Goal: Task Accomplishment & Management: Manage account settings

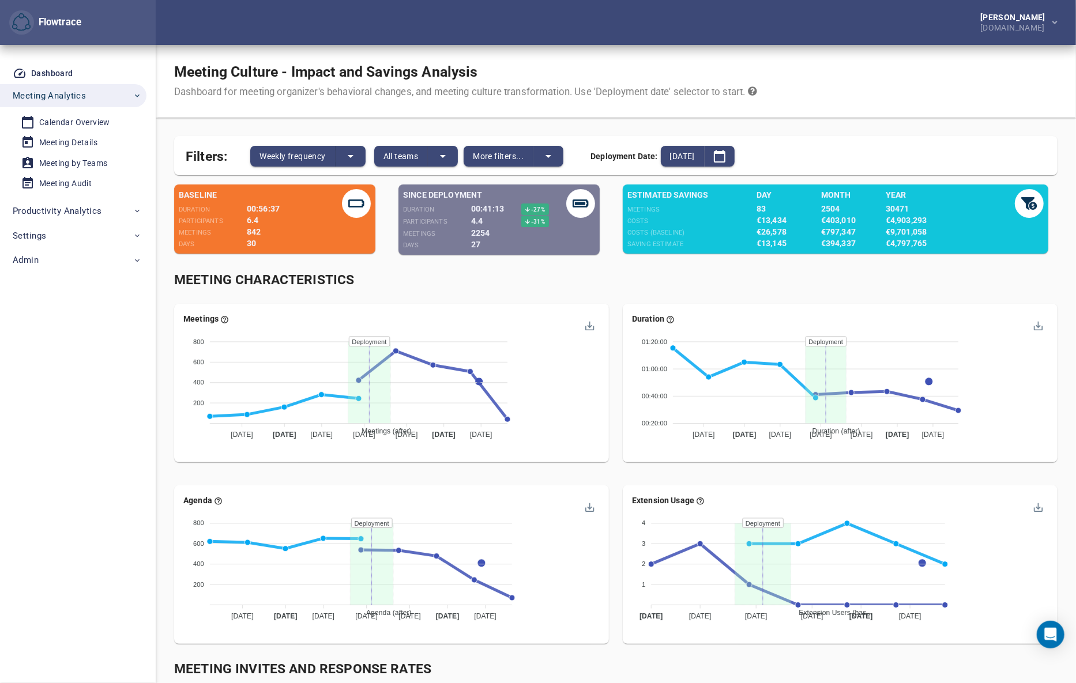
click at [967, 73] on div "Meeting Culture - Impact and Savings Analysis Dashboard for meeting organizer's…" at bounding box center [616, 81] width 920 height 73
click at [92, 124] on div "Calendar Overview" at bounding box center [74, 122] width 71 height 14
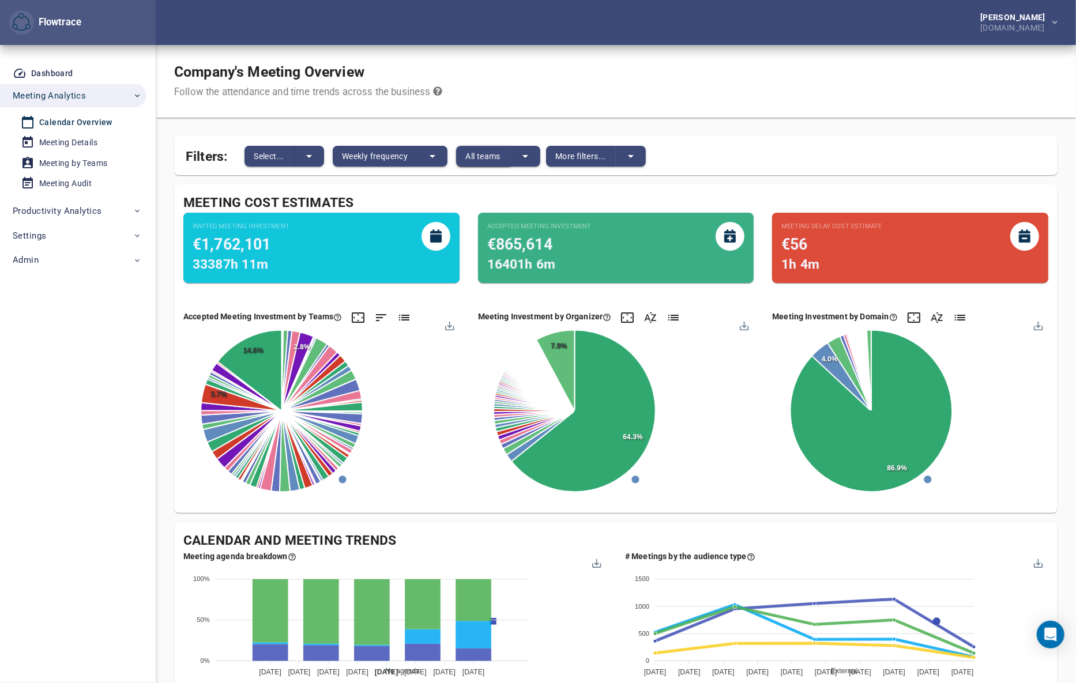
click at [494, 155] on span "All teams" at bounding box center [482, 156] width 35 height 14
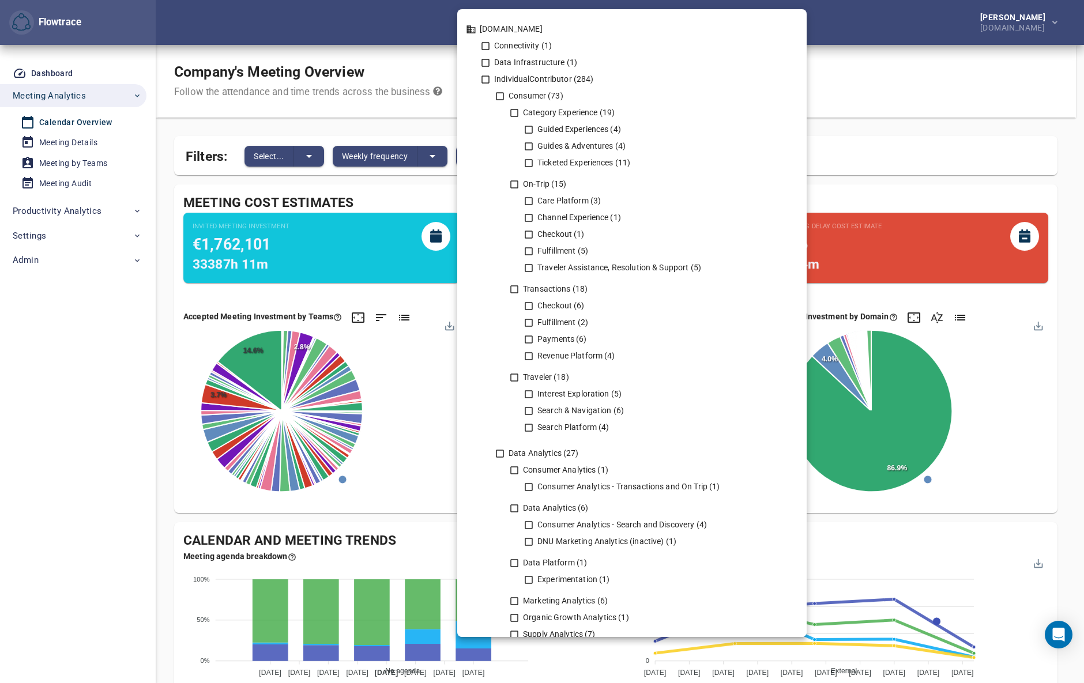
click at [885, 73] on div at bounding box center [542, 341] width 1084 height 683
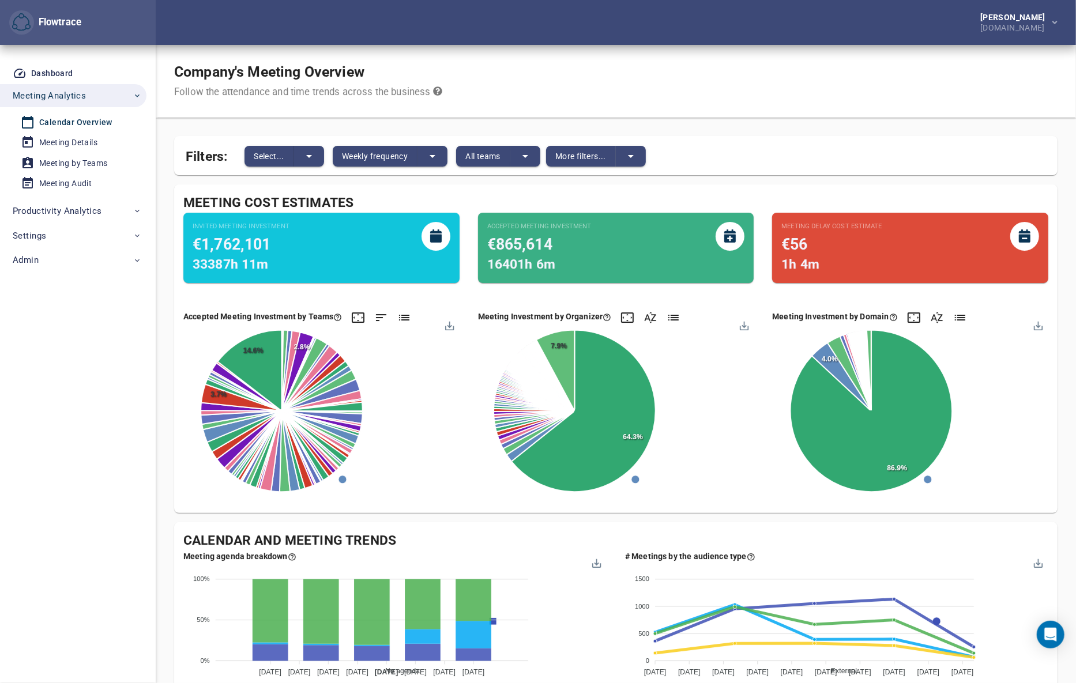
click at [956, 87] on div "Company's Meeting Overview Follow the attendance and time trends across the bus…" at bounding box center [616, 81] width 920 height 73
click at [572, 76] on div "Company's Meeting Overview Follow the attendance and time trends across the bus…" at bounding box center [616, 81] width 920 height 73
click at [528, 155] on icon "split button" at bounding box center [526, 156] width 6 height 3
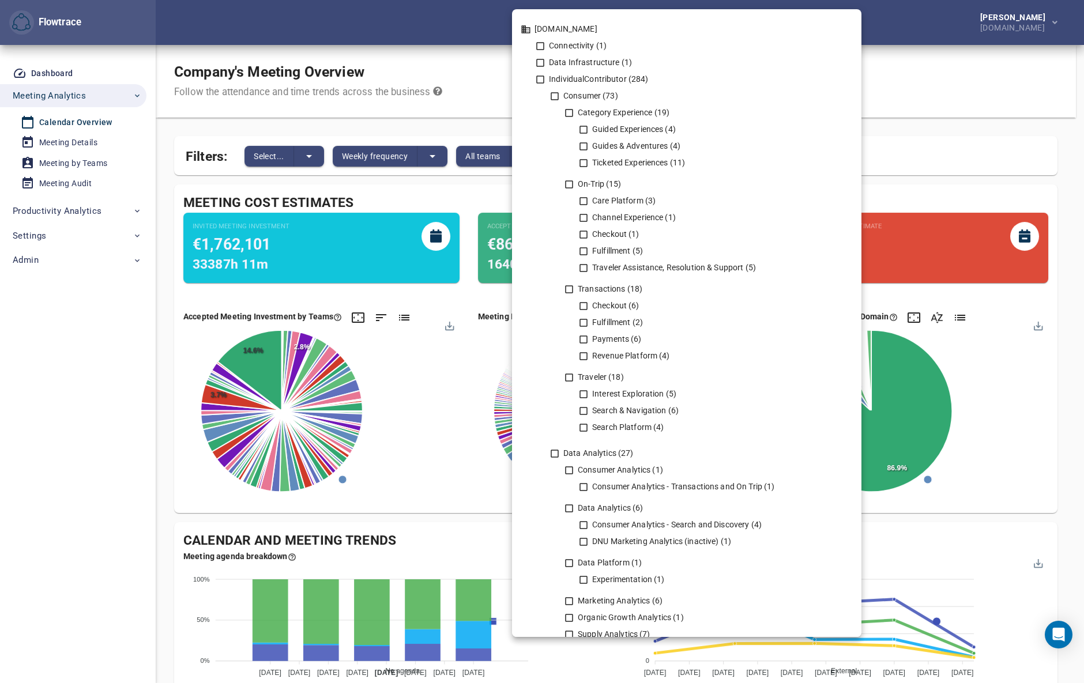
click at [954, 82] on div at bounding box center [542, 341] width 1084 height 683
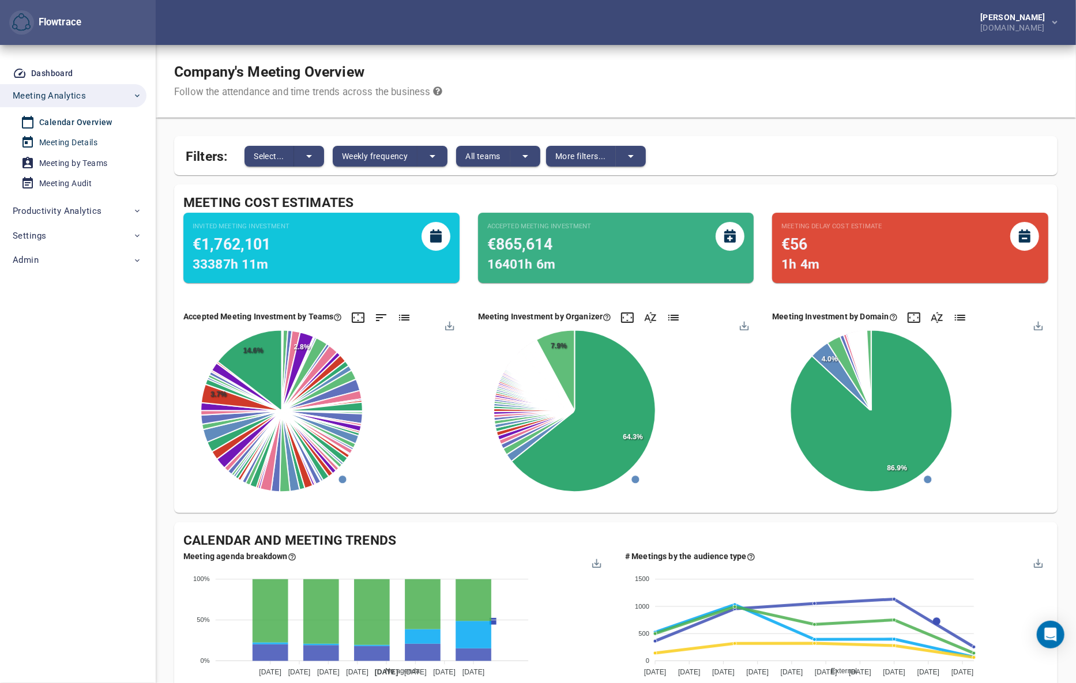
click at [74, 142] on div "Meeting Details" at bounding box center [68, 143] width 58 height 14
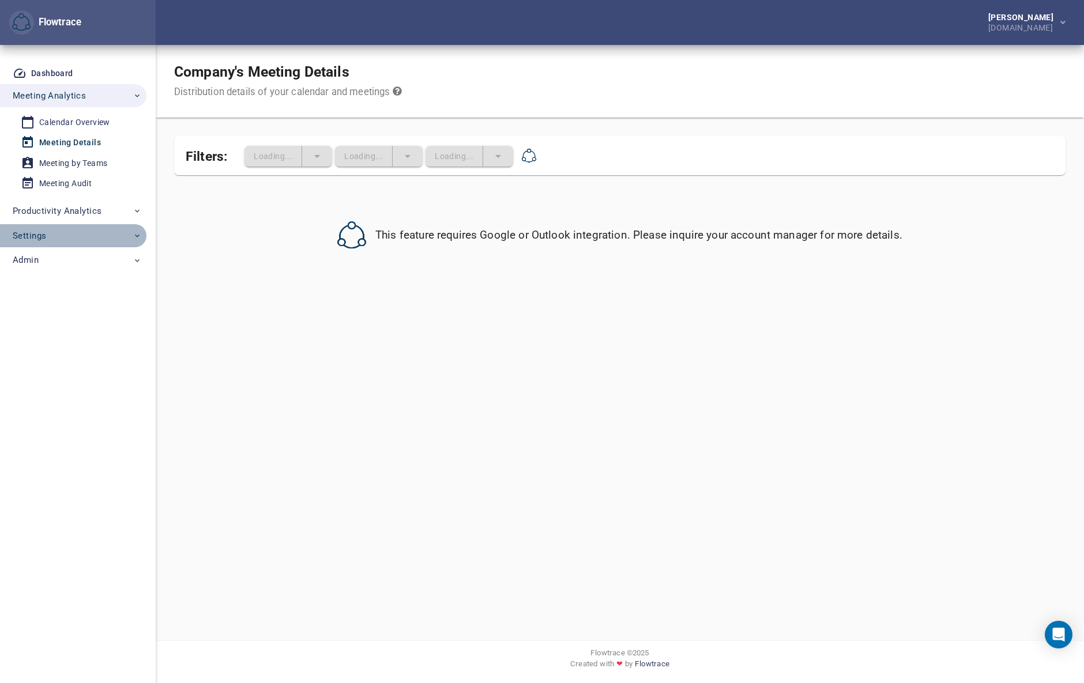
click at [65, 235] on span "Settings" at bounding box center [77, 235] width 129 height 15
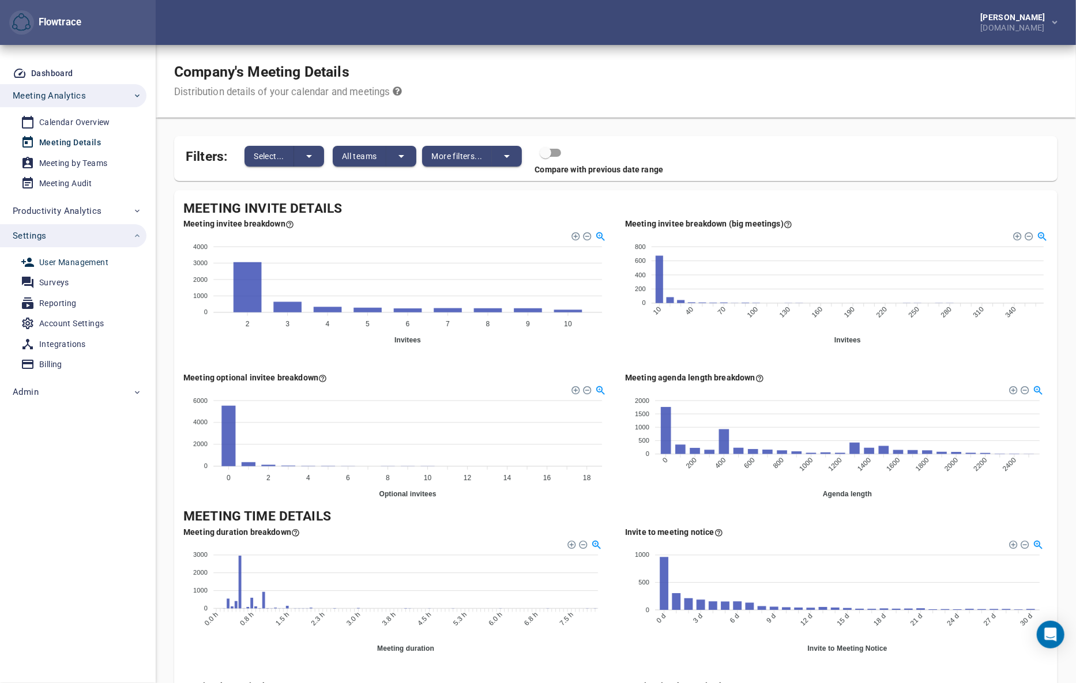
click at [77, 260] on div "User Management" at bounding box center [73, 262] width 69 height 14
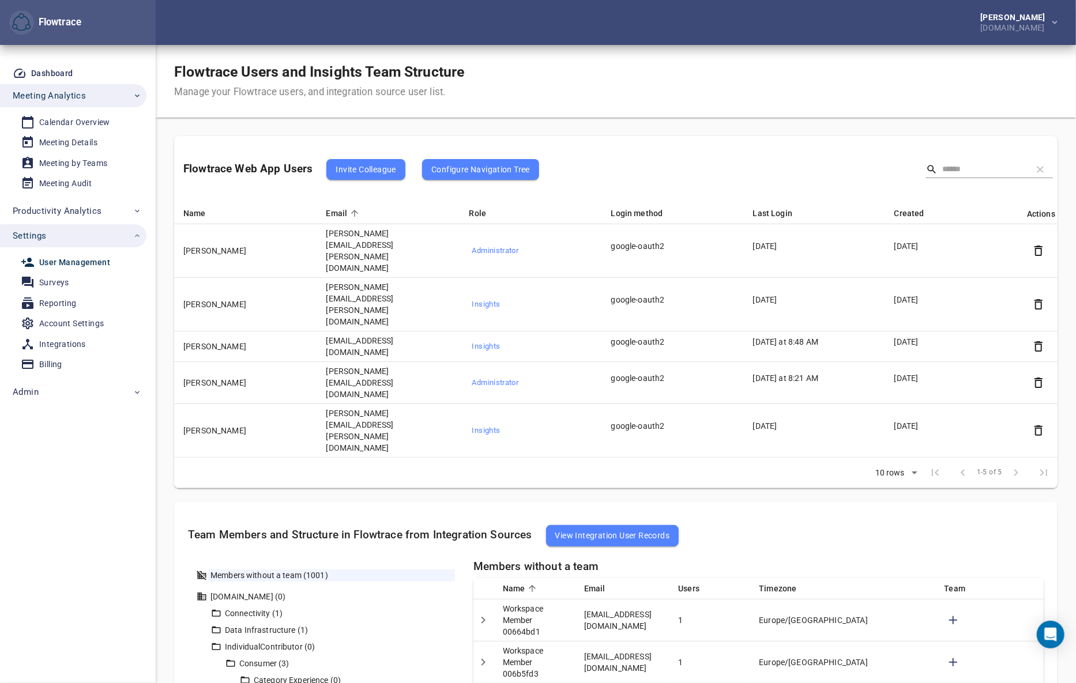
click at [911, 91] on div "Flowtrace Users and Insights Team Structure Manage your Flowtrace users, and in…" at bounding box center [616, 81] width 920 height 73
click at [917, 88] on div "Flowtrace Users and Insights Team Structure Manage your Flowtrace users, and in…" at bounding box center [616, 81] width 920 height 73
click at [630, 92] on div "Flowtrace Users and Insights Team Structure Manage your Flowtrace users, and in…" at bounding box center [616, 81] width 920 height 73
click at [963, 81] on div "Flowtrace Users and Insights Team Structure Manage your Flowtrace users, and in…" at bounding box center [616, 81] width 920 height 73
click at [912, 67] on div "Flowtrace Users and Insights Team Structure Manage your Flowtrace users, and in…" at bounding box center [616, 81] width 920 height 73
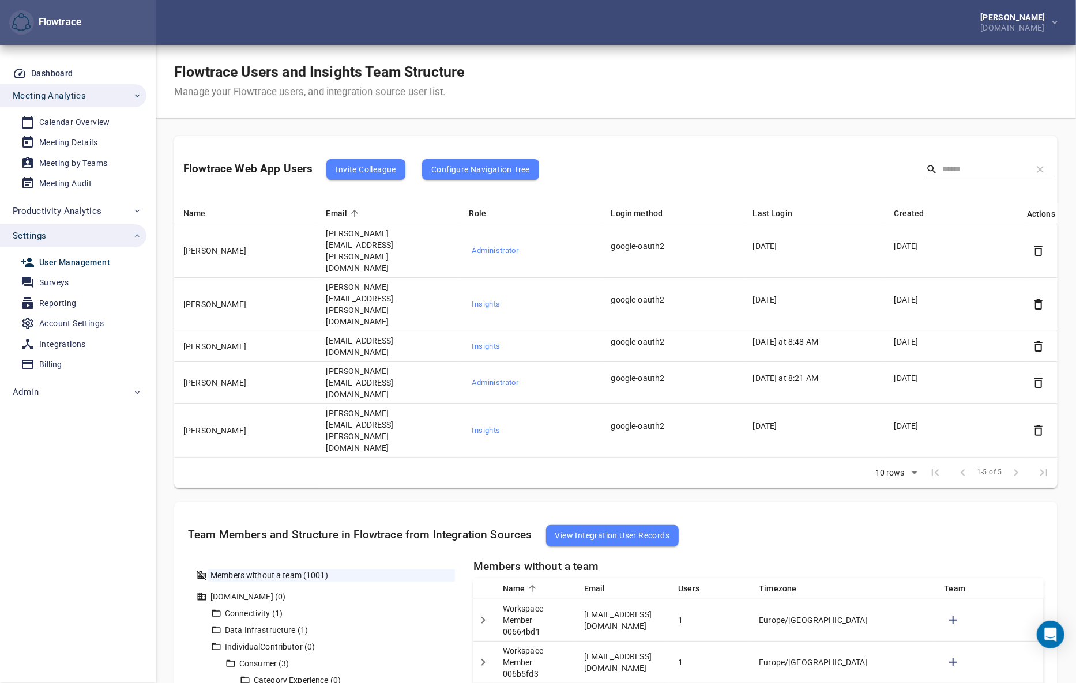
click at [882, 91] on div "Flowtrace Users and Insights Team Structure Manage your Flowtrace users, and in…" at bounding box center [616, 81] width 920 height 73
click at [895, 85] on div "Flowtrace Users and Insights Team Structure Manage your Flowtrace users, and in…" at bounding box center [616, 81] width 920 height 73
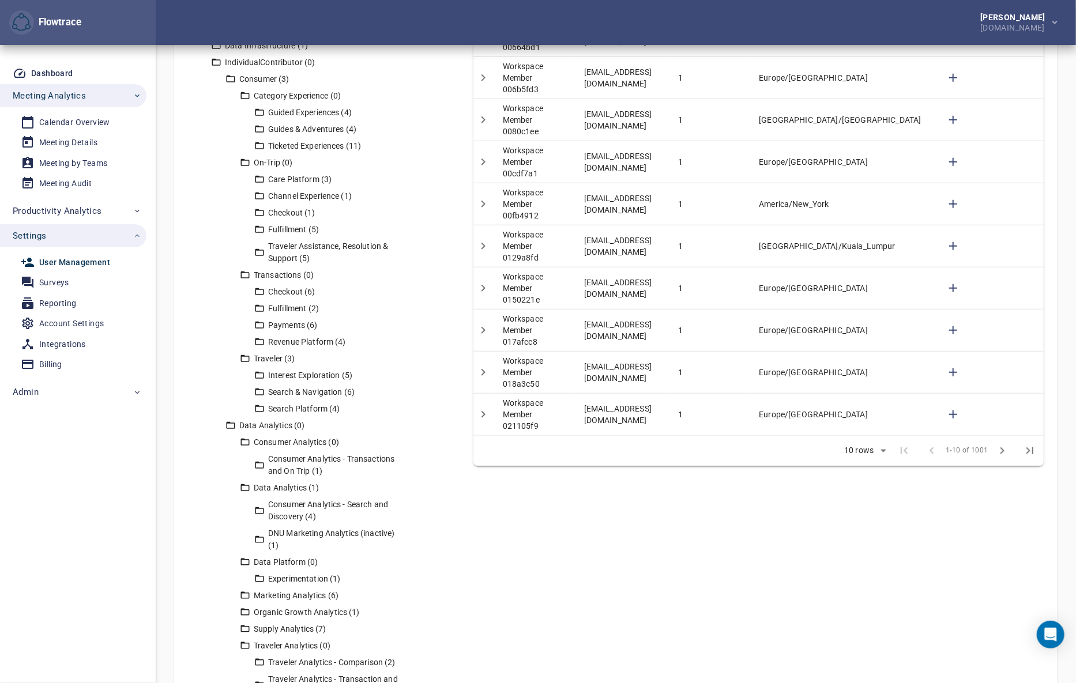
scroll to position [611, 0]
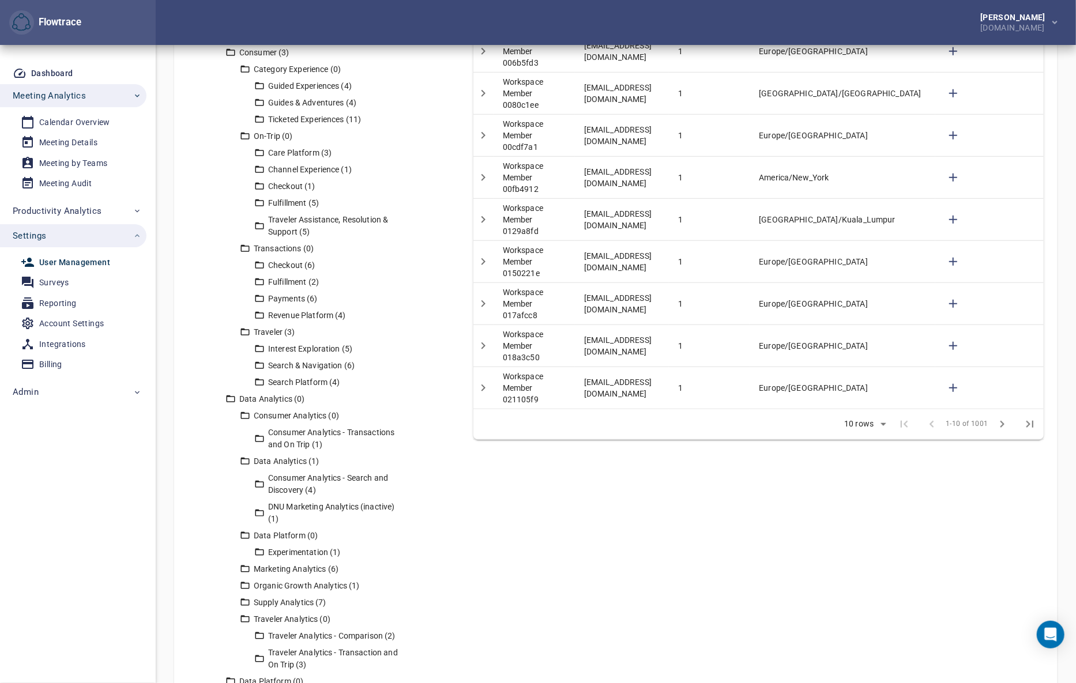
click at [874, 31] on div "[PERSON_NAME] [DOMAIN_NAME]" at bounding box center [616, 22] width 920 height 45
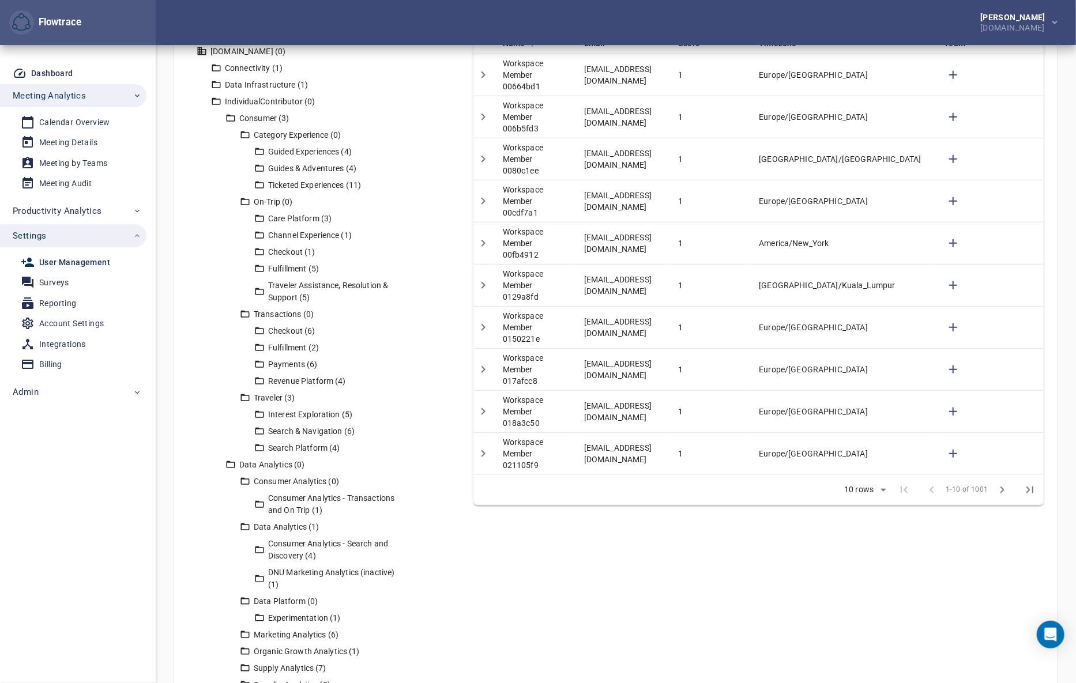
scroll to position [0, 0]
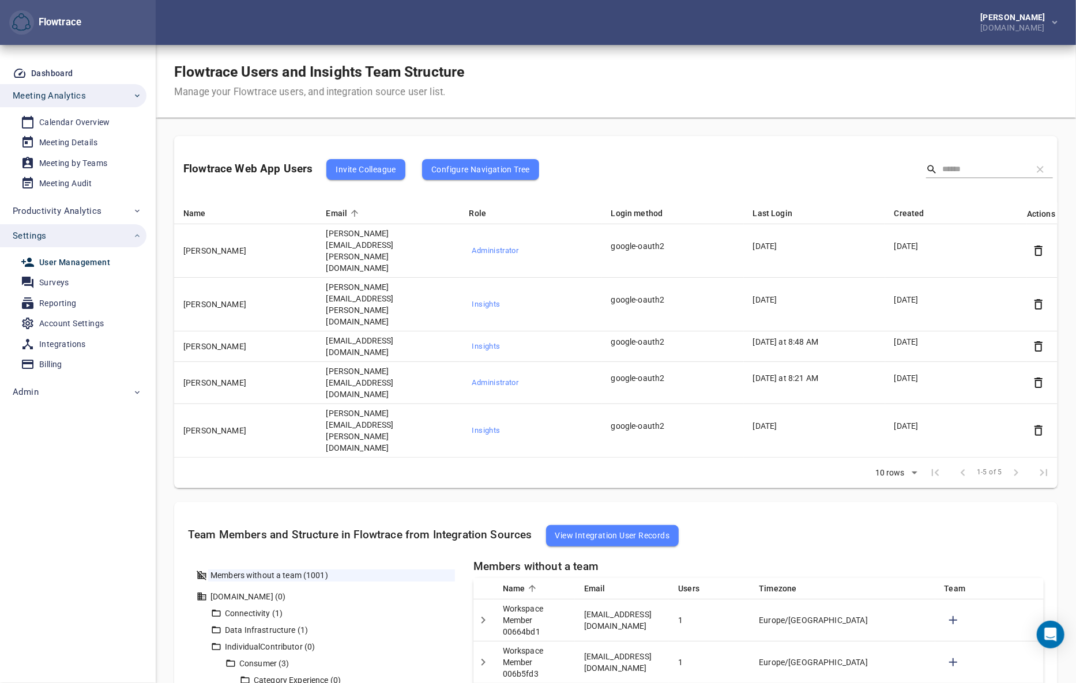
click at [929, 62] on div "Flowtrace Users and Insights Team Structure Manage your Flowtrace users, and in…" at bounding box center [616, 81] width 920 height 73
drag, startPoint x: 292, startPoint y: 7, endPoint x: 197, endPoint y: 3, distance: 95.3
click at [292, 8] on div "[PERSON_NAME] [DOMAIN_NAME]" at bounding box center [616, 22] width 920 height 45
click at [885, 60] on div "Flowtrace Users and Insights Team Structure Manage your Flowtrace users, and in…" at bounding box center [616, 81] width 920 height 73
click at [915, 47] on div "Flowtrace Users and Insights Team Structure Manage your Flowtrace users, and in…" at bounding box center [616, 81] width 920 height 73
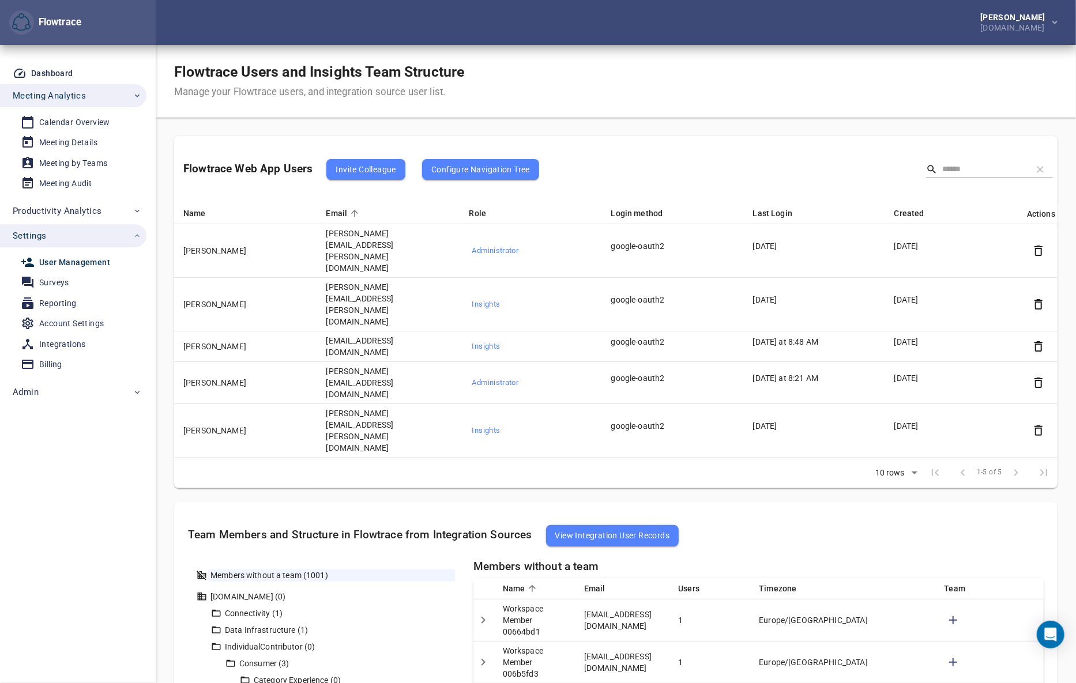
click at [942, 87] on div "Flowtrace Users and Insights Team Structure Manage your Flowtrace users, and in…" at bounding box center [616, 81] width 920 height 73
click at [76, 115] on div "Calendar Overview" at bounding box center [74, 122] width 71 height 14
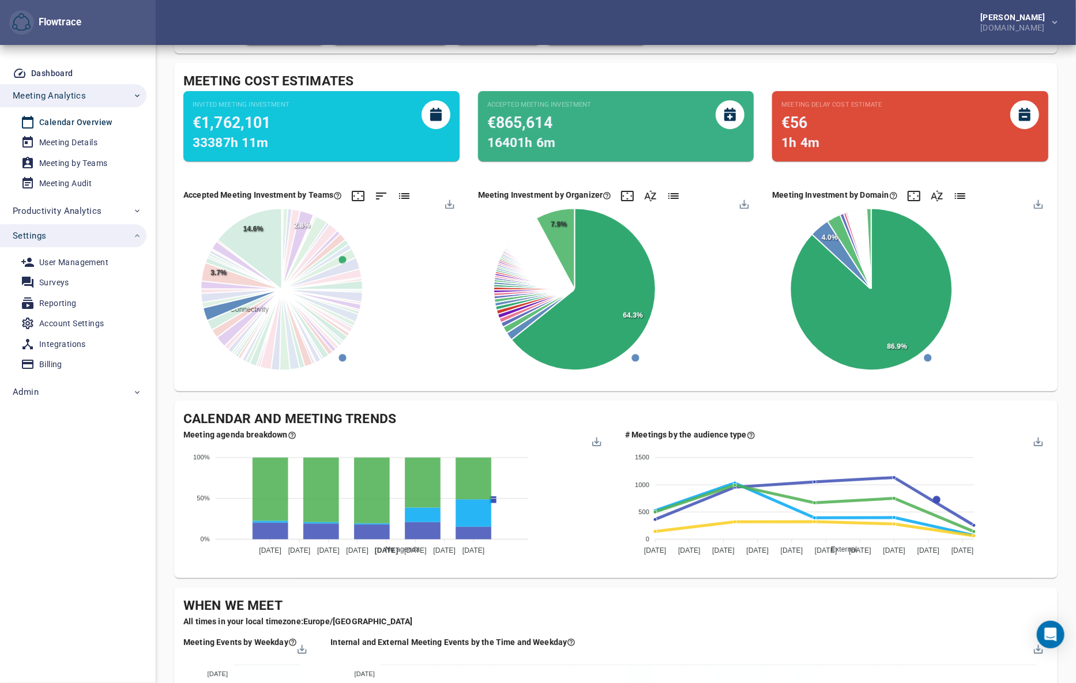
scroll to position [623, 0]
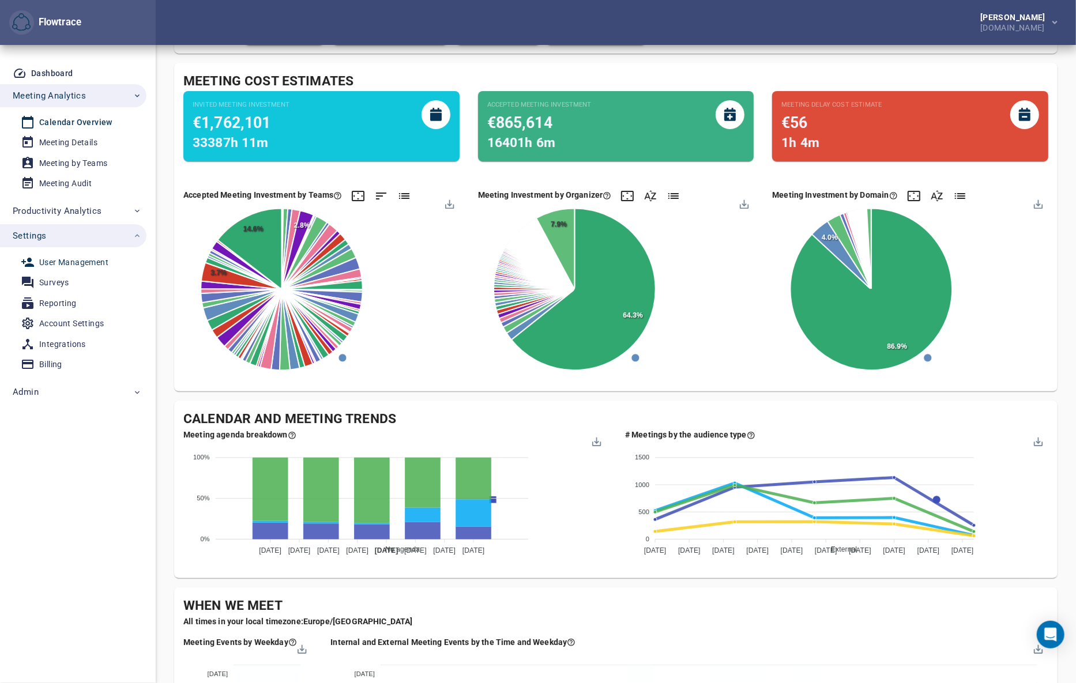
click at [68, 263] on div "User Management" at bounding box center [73, 262] width 69 height 14
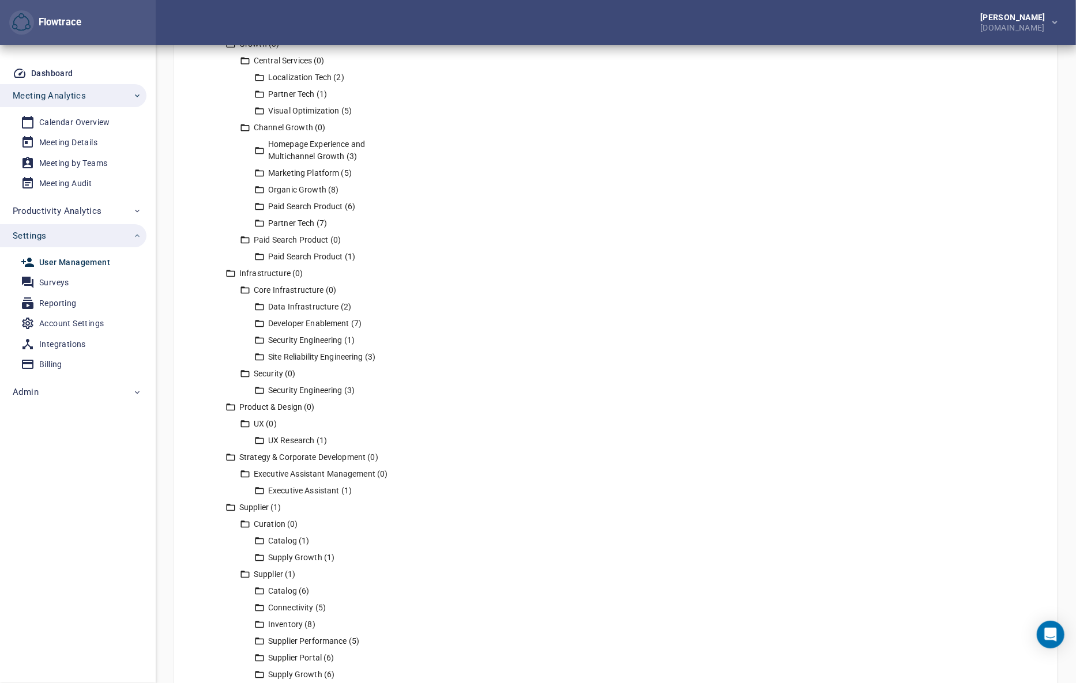
scroll to position [2136, 0]
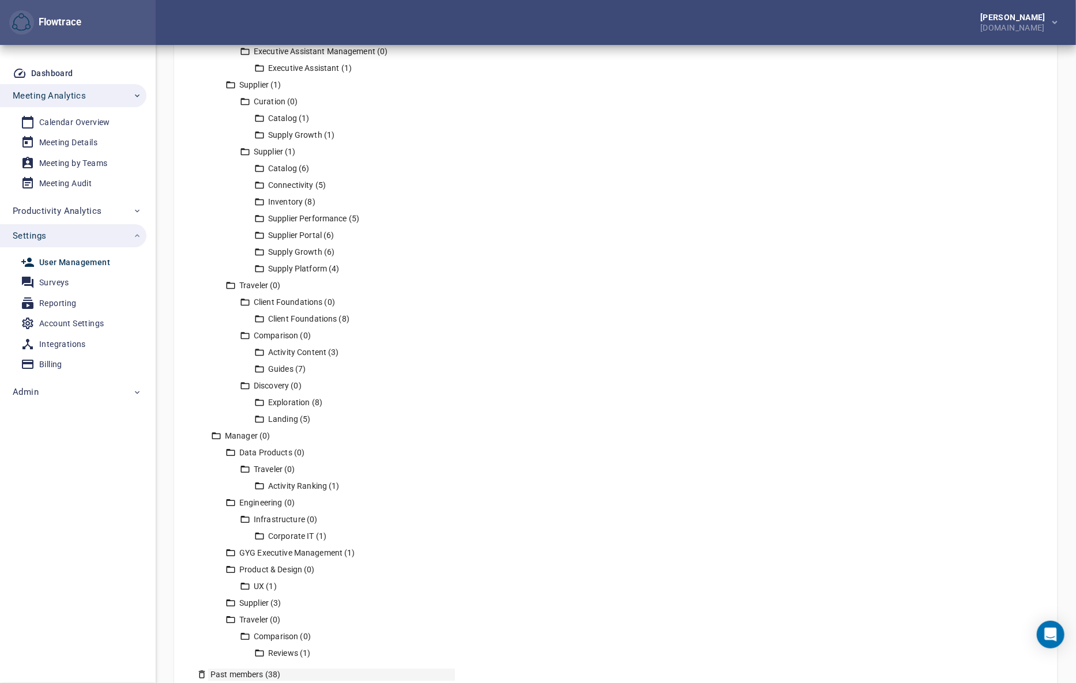
click at [261, 669] on div "Past members (38)" at bounding box center [331, 675] width 247 height 12
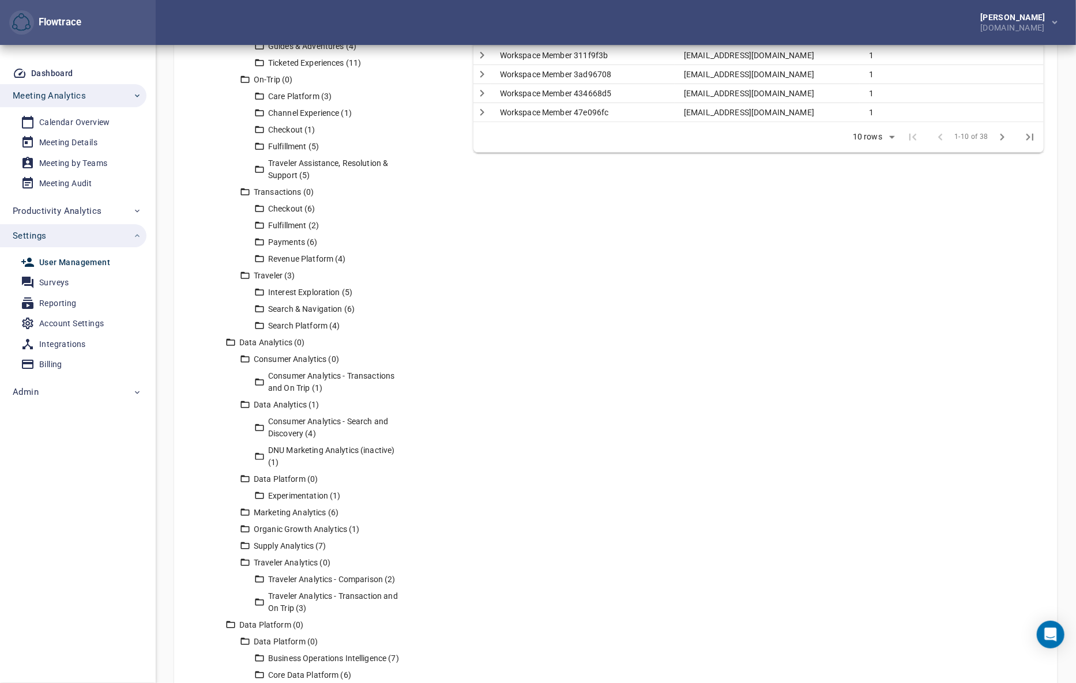
scroll to position [300, 0]
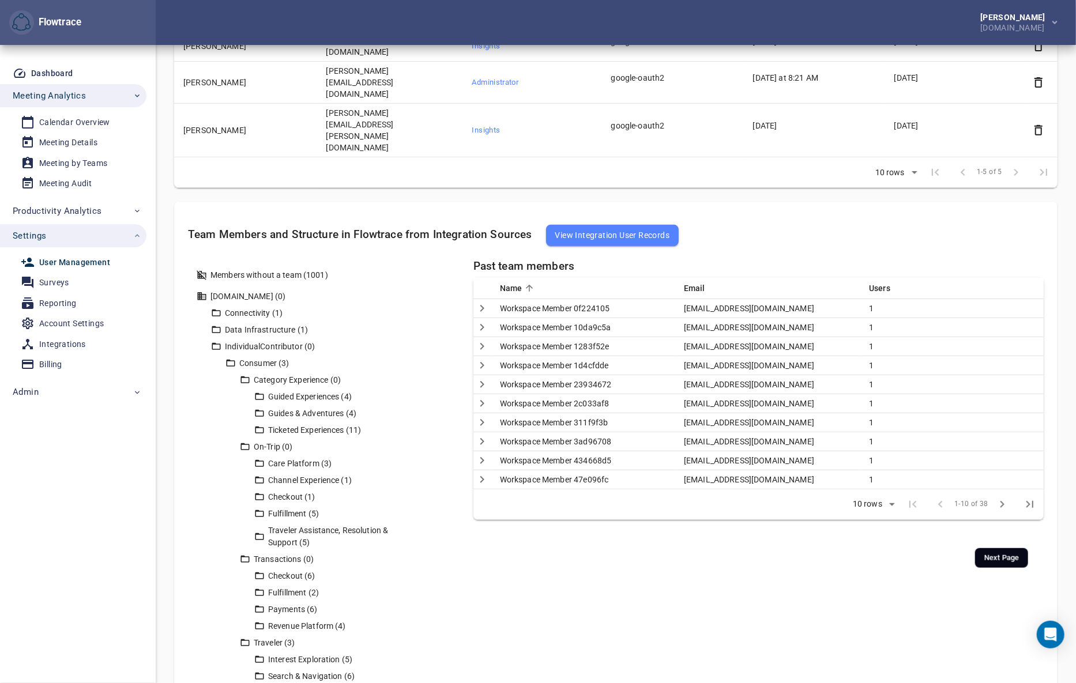
click at [1001, 512] on icon "Next Page" at bounding box center [1002, 505] width 14 height 14
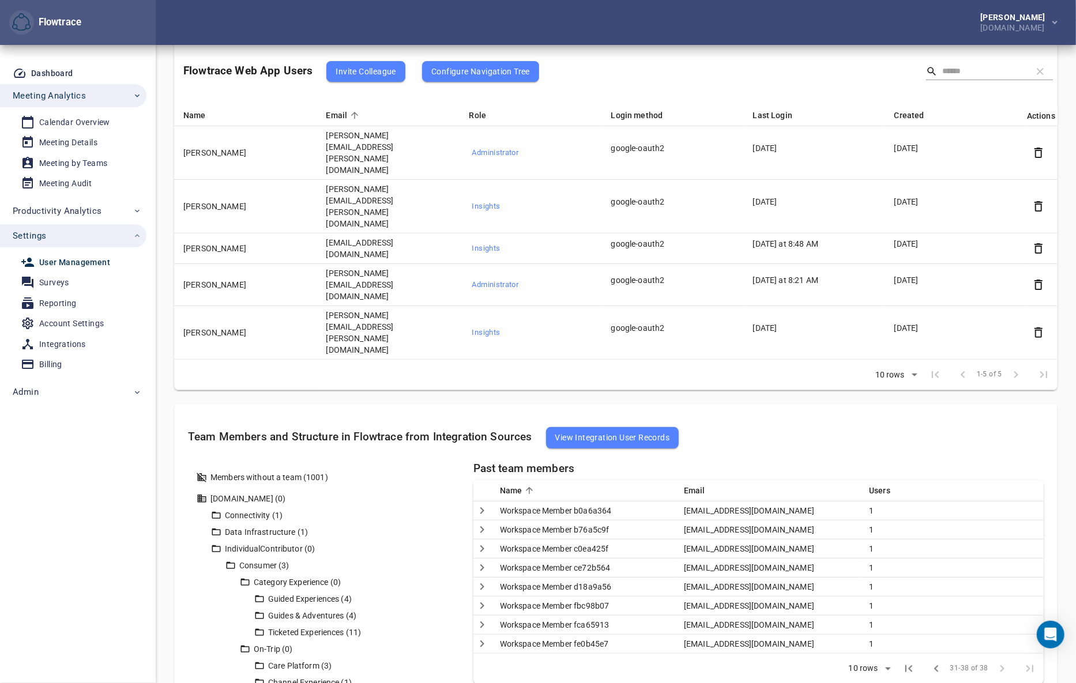
scroll to position [56, 0]
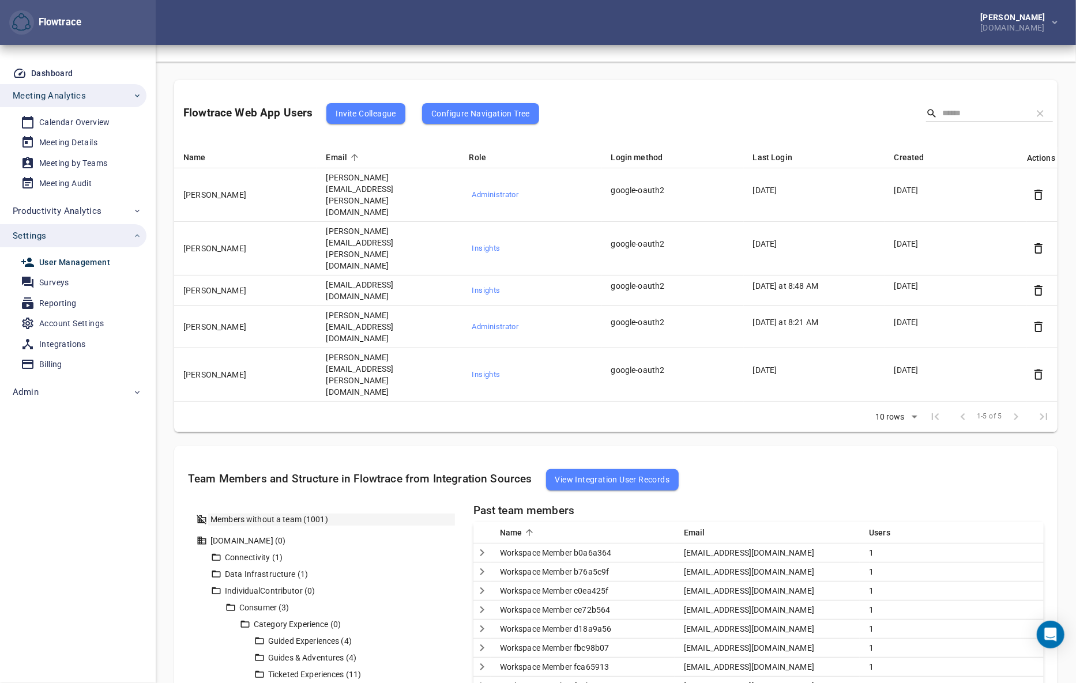
click at [301, 514] on div "Members without a team (1001)" at bounding box center [331, 520] width 247 height 12
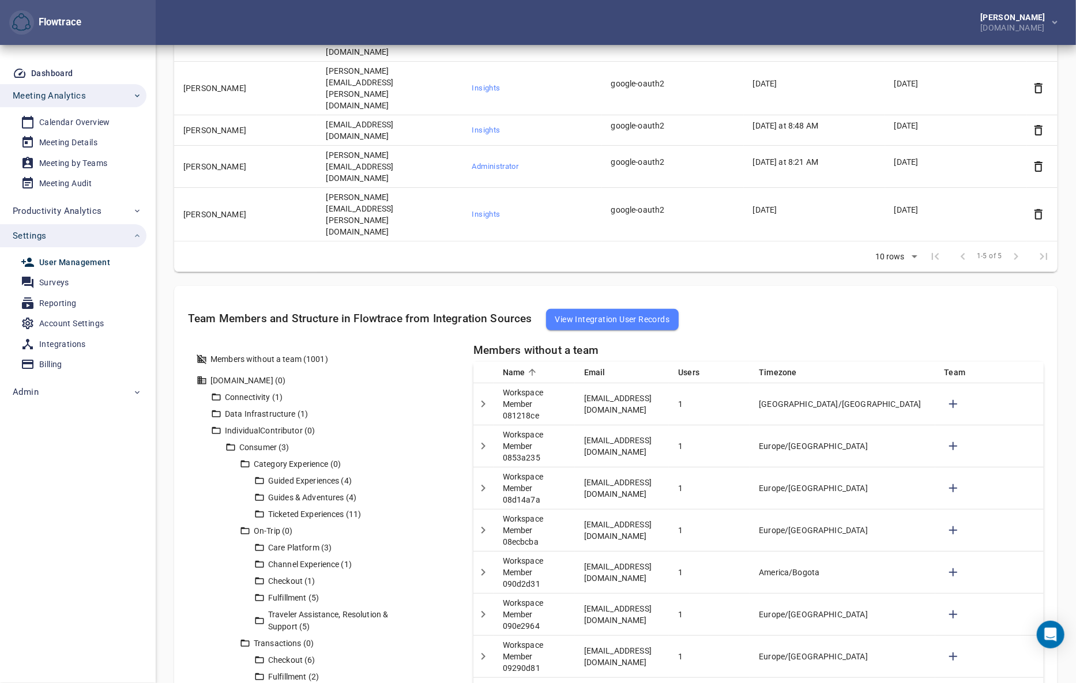
scroll to position [300, 0]
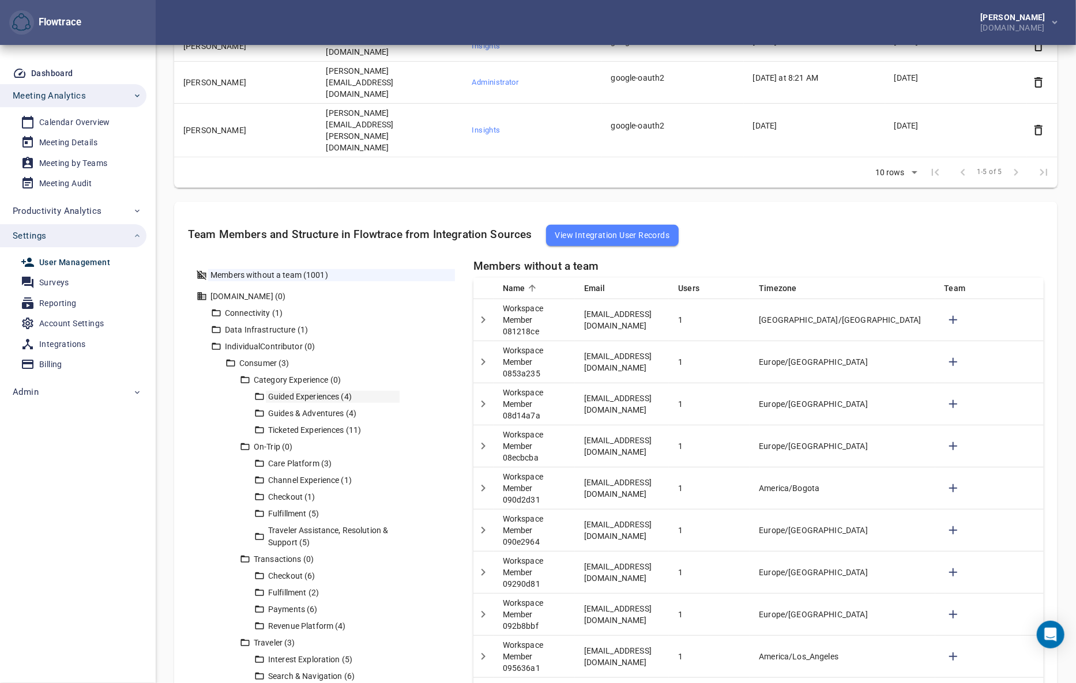
click at [290, 391] on div "Guided Experiences (4)" at bounding box center [333, 397] width 134 height 12
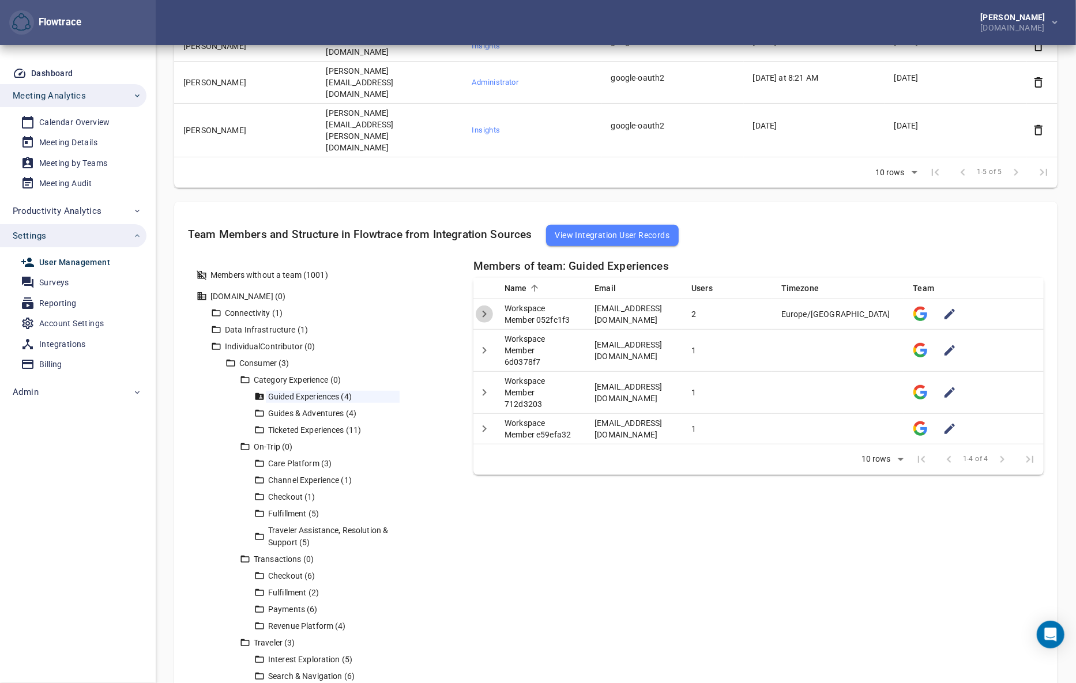
click at [484, 311] on icon "Detail panel visibility toggle" at bounding box center [484, 314] width 4 height 7
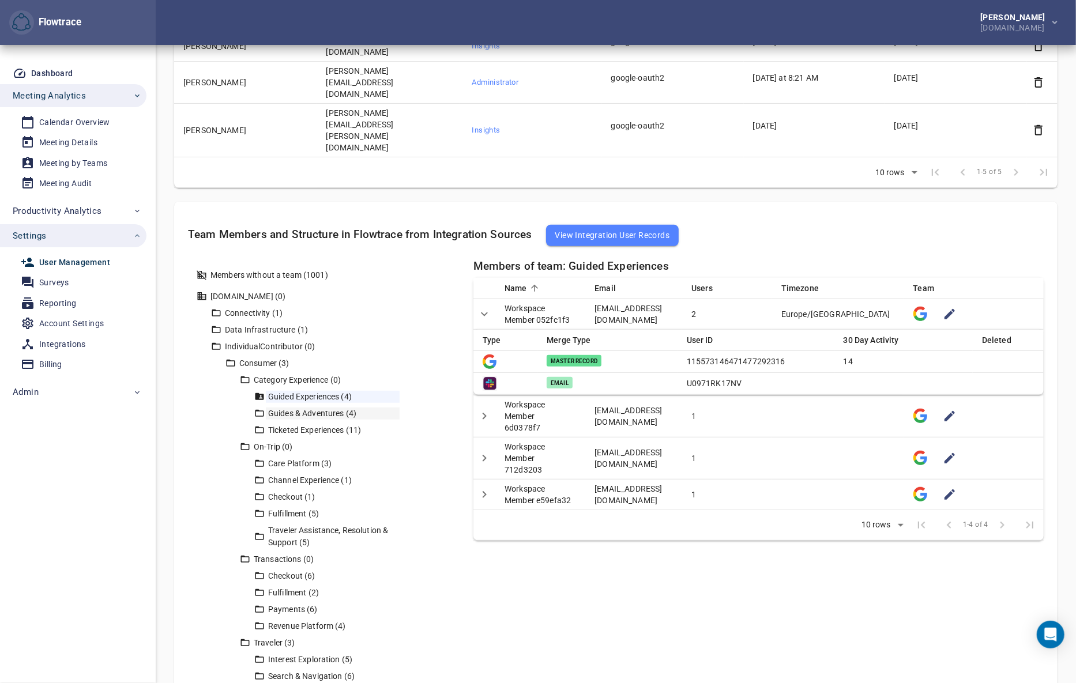
click at [305, 408] on div "Guides & Adventures (4)" at bounding box center [333, 414] width 134 height 12
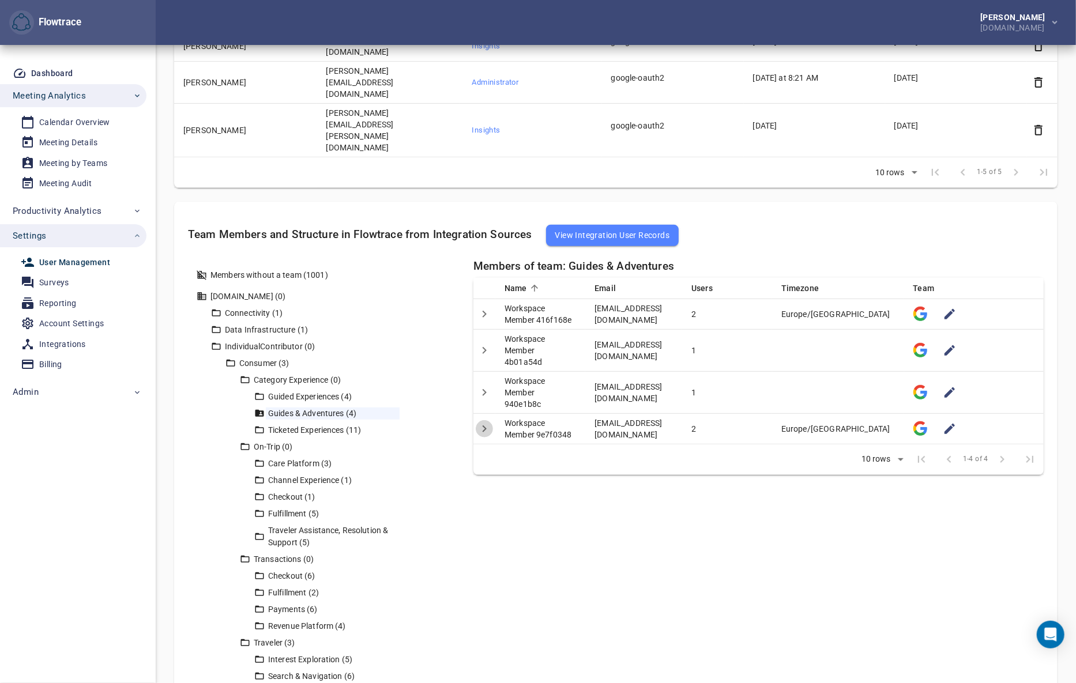
click at [488, 422] on icon "Detail panel visibility toggle" at bounding box center [485, 429] width 14 height 14
click at [486, 307] on icon "Detail panel visibility toggle" at bounding box center [485, 314] width 14 height 14
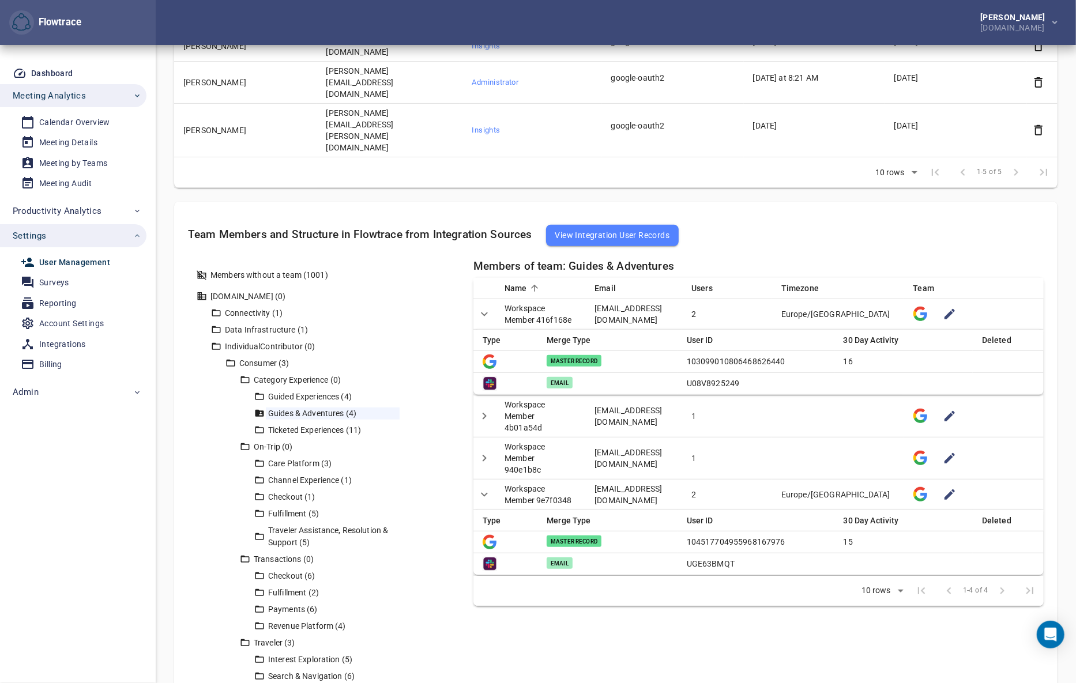
click at [870, 33] on div "[PERSON_NAME] [DOMAIN_NAME]" at bounding box center [616, 22] width 920 height 45
click at [63, 148] on div "Meeting Details" at bounding box center [68, 143] width 58 height 14
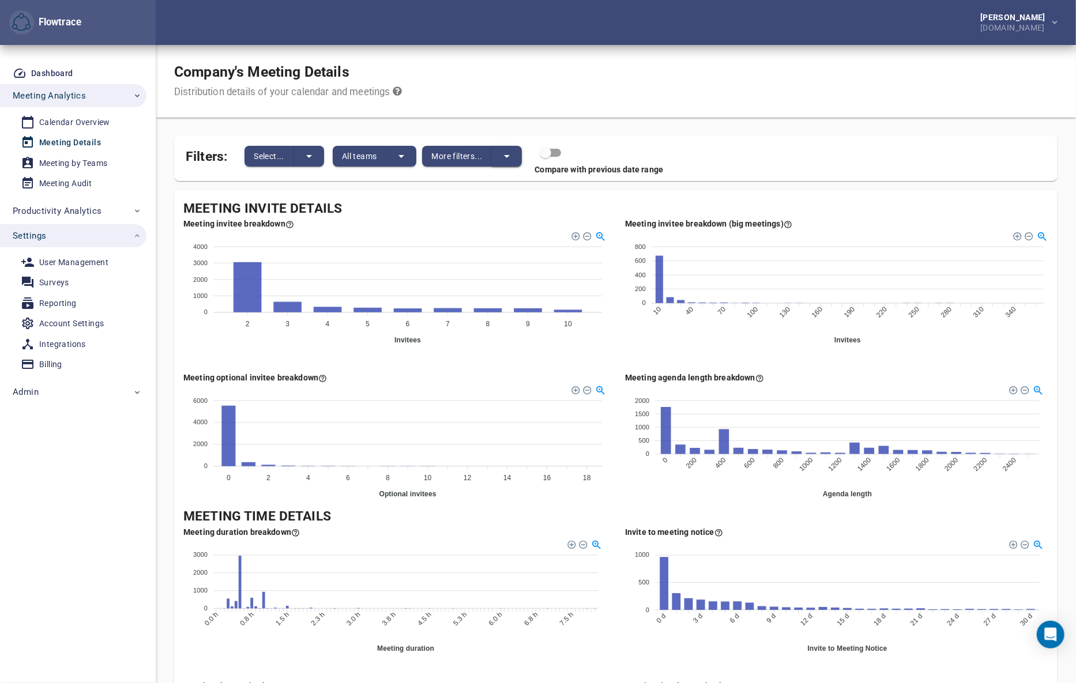
click at [506, 153] on icon "split button" at bounding box center [507, 156] width 14 height 14
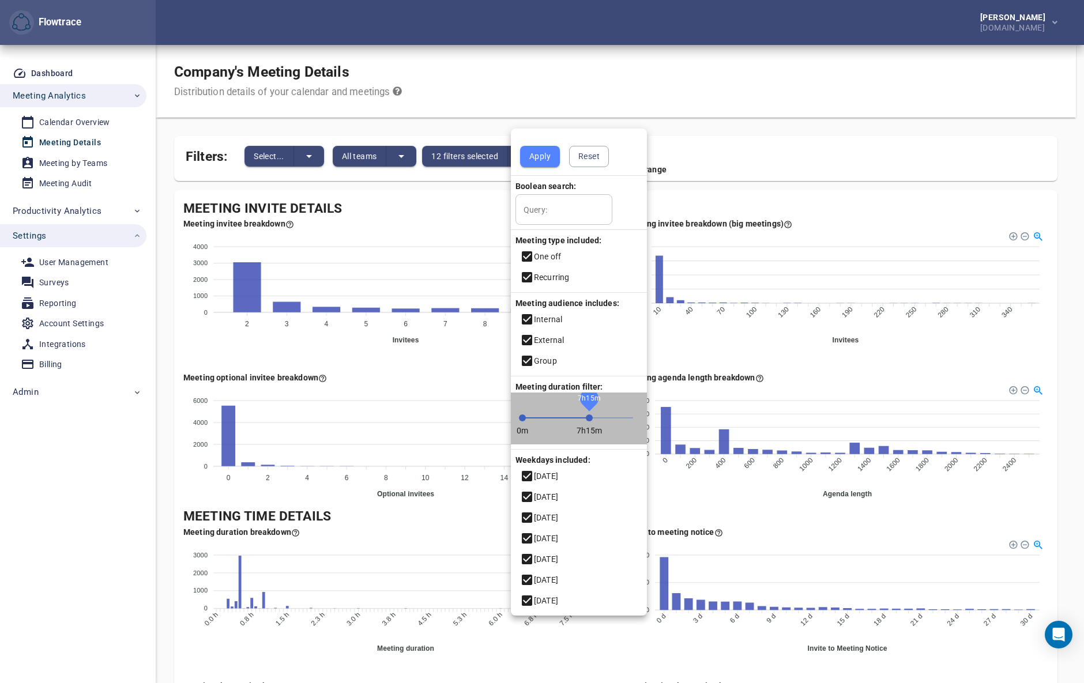
drag, startPoint x: 613, startPoint y: 418, endPoint x: 589, endPoint y: 423, distance: 24.2
click at [589, 422] on span "7h15m" at bounding box center [589, 418] width 7 height 7
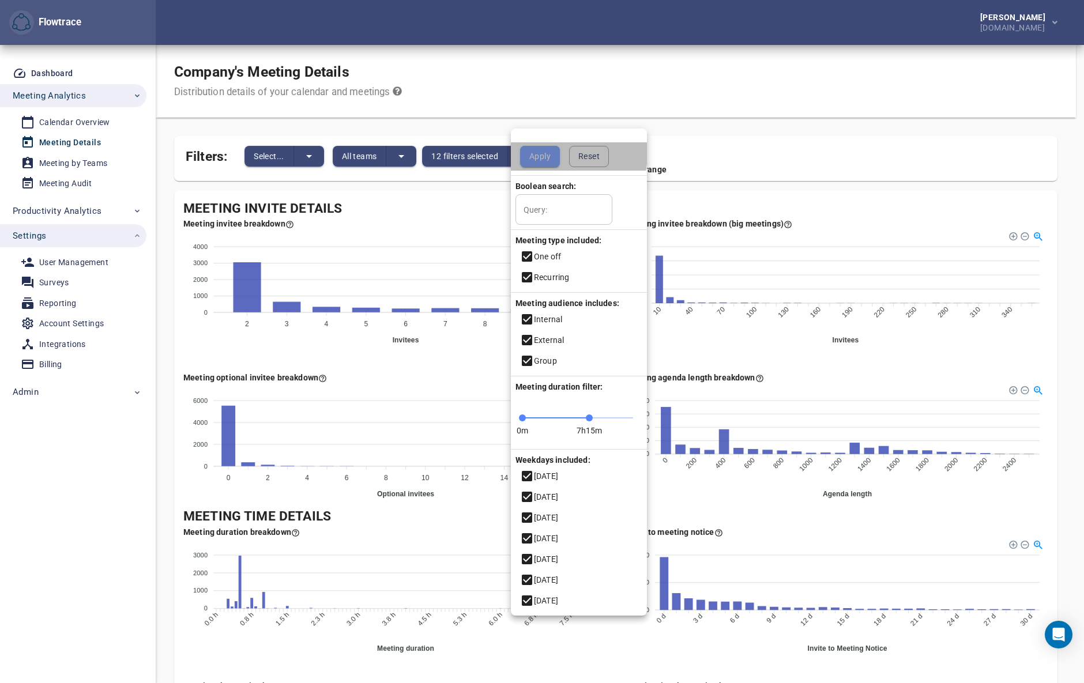
click at [536, 152] on span "Apply" at bounding box center [539, 156] width 21 height 14
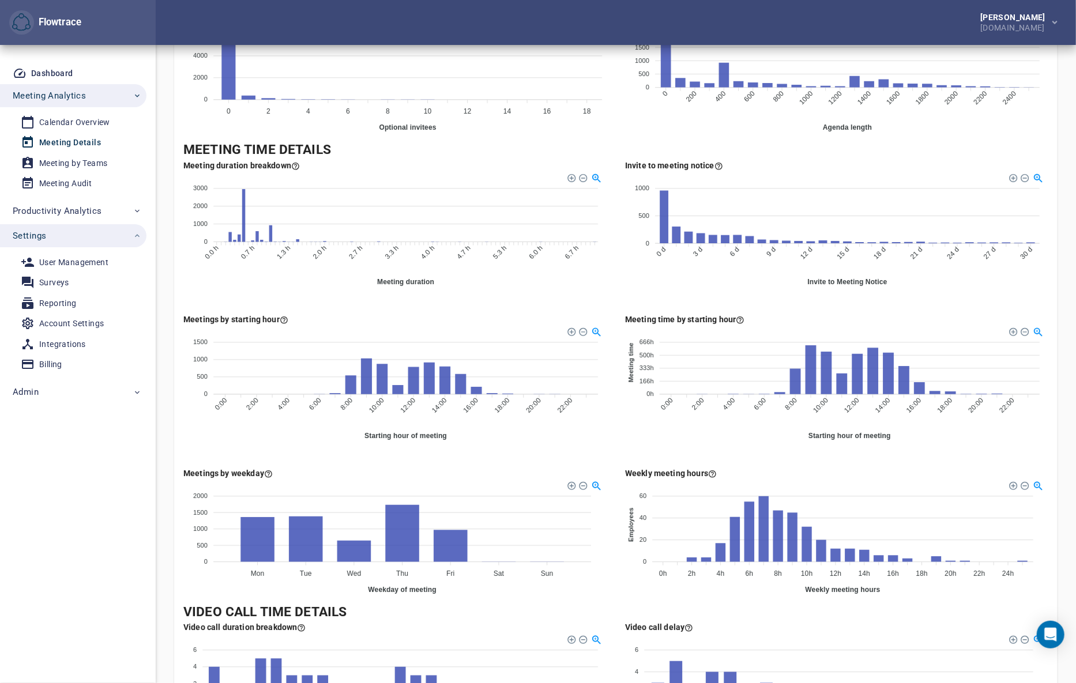
scroll to position [489, 0]
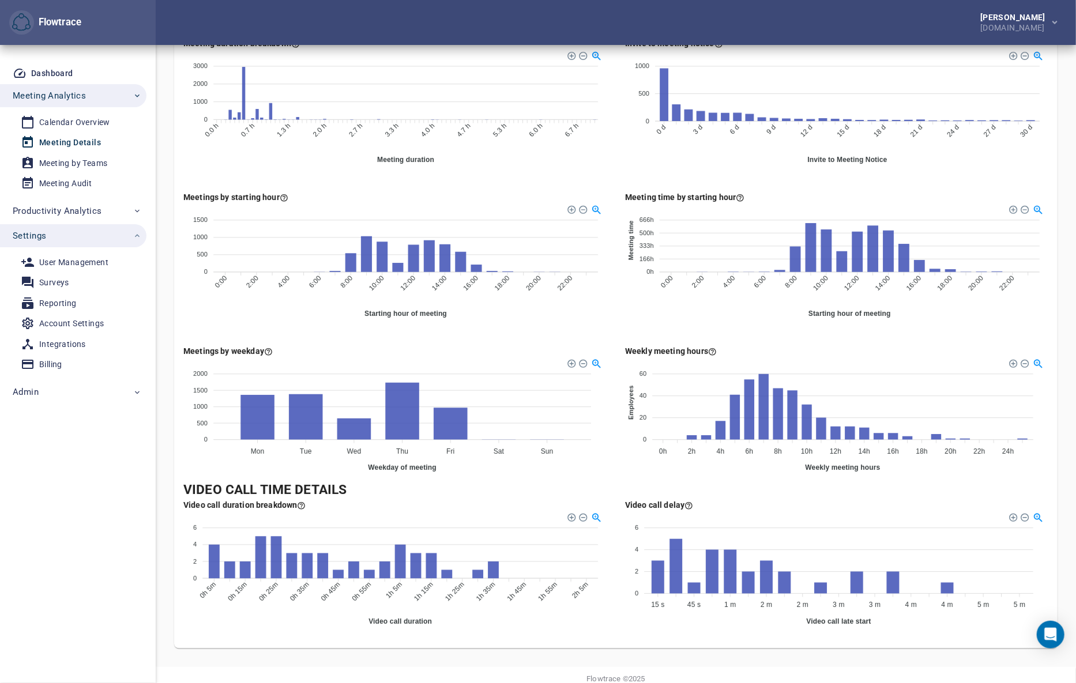
click at [623, 457] on div "Weekly meeting hours 60 60 40 40 20 20 0 0 Employees 0h 0h 2h 2h 4h 4h 6h 6h 8h…" at bounding box center [837, 413] width 442 height 154
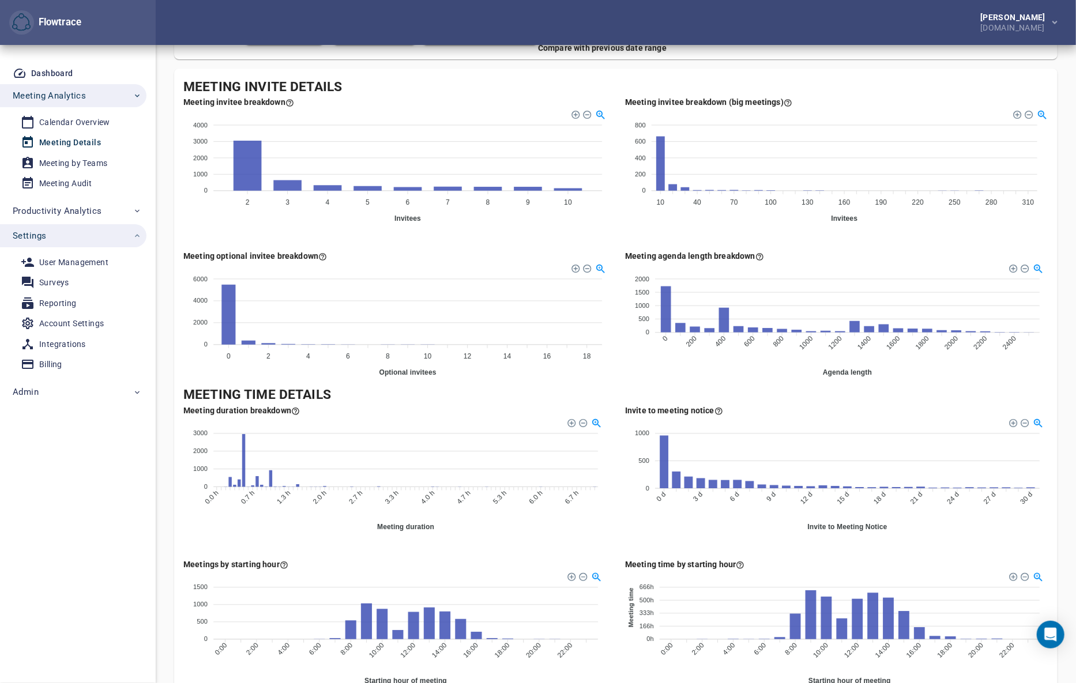
scroll to position [0, 0]
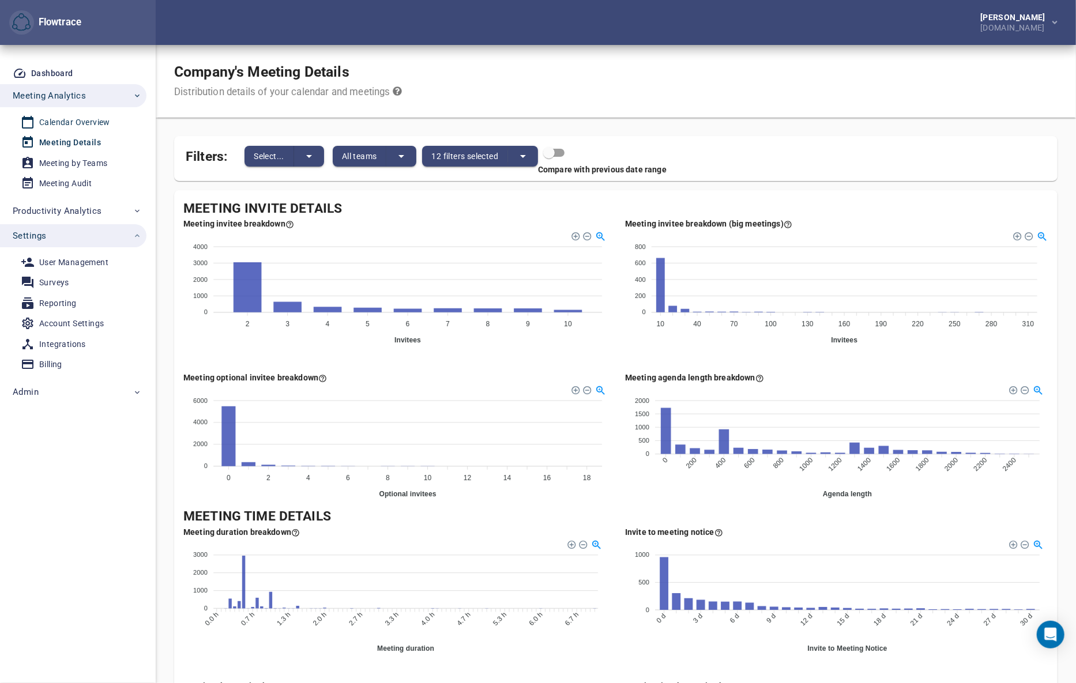
drag, startPoint x: 82, startPoint y: 121, endPoint x: 121, endPoint y: 116, distance: 39.0
click at [82, 121] on div "Calendar Overview" at bounding box center [74, 122] width 71 height 14
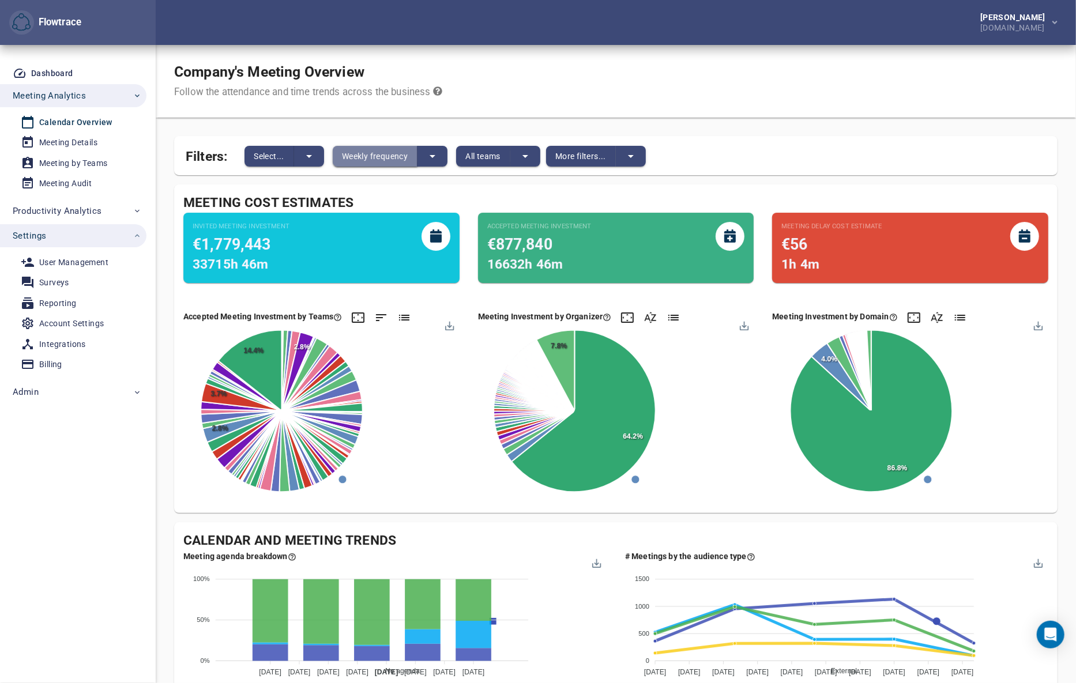
click at [391, 153] on span "Weekly frequency" at bounding box center [375, 156] width 66 height 14
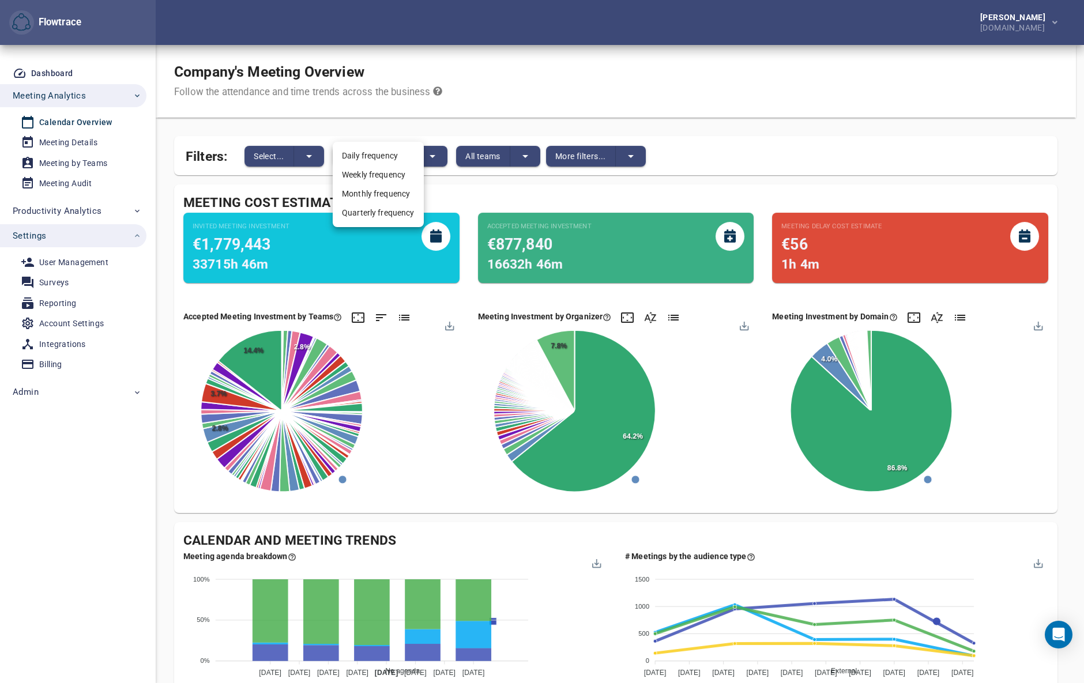
click at [375, 156] on li "Daily frequency" at bounding box center [378, 155] width 91 height 19
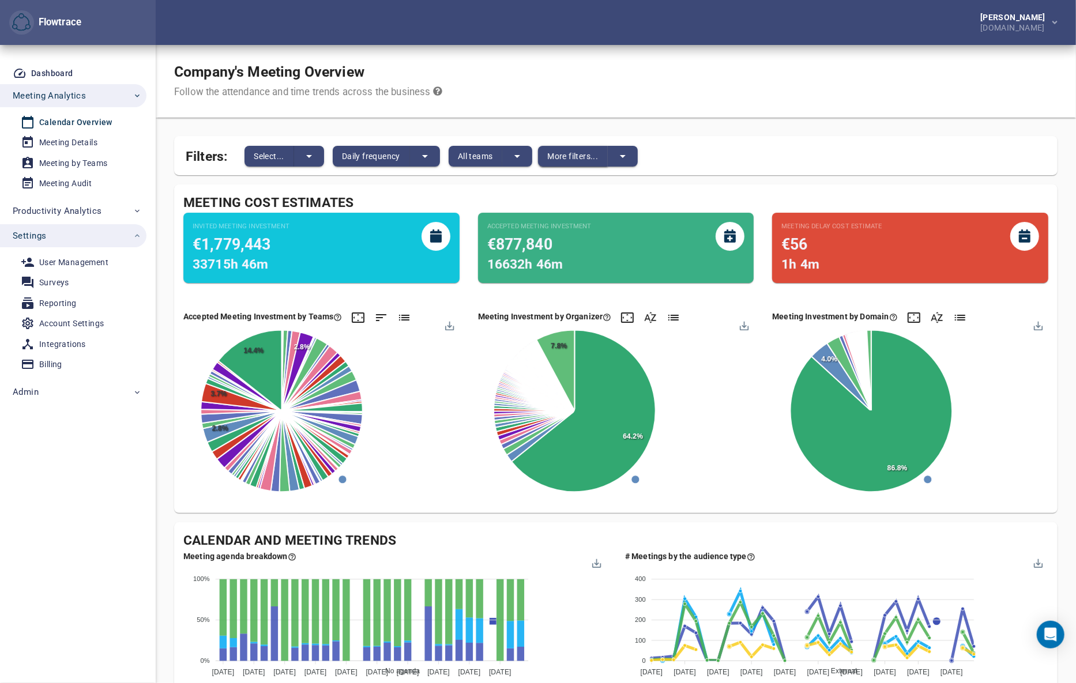
click at [582, 163] on button "More filters..." at bounding box center [573, 156] width 70 height 21
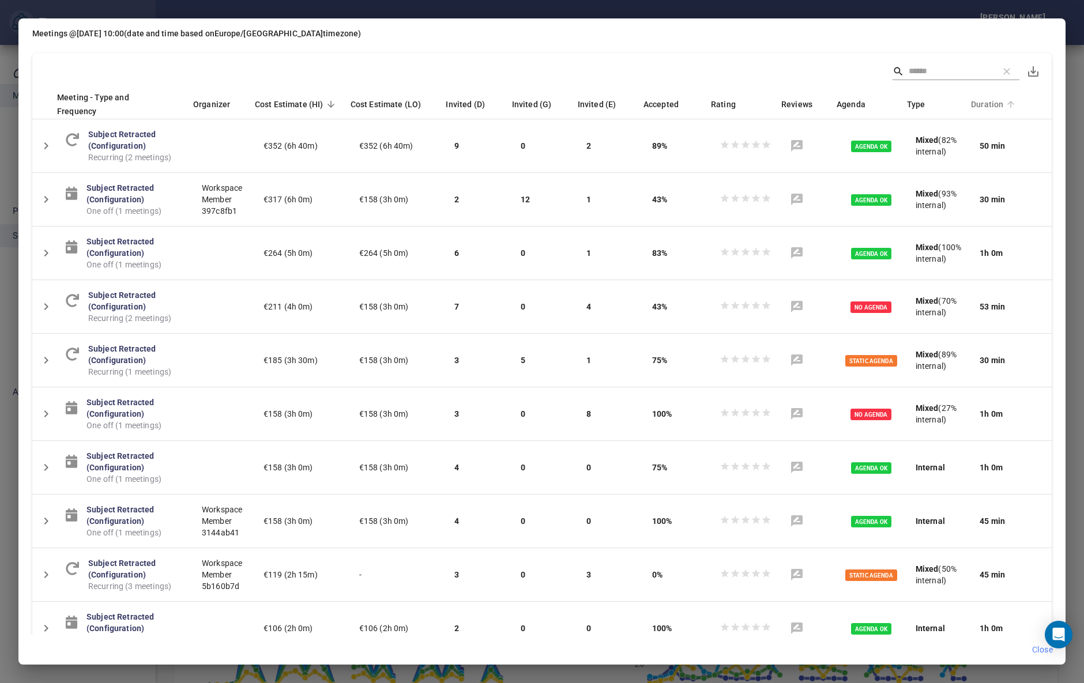
click at [976, 99] on span "Duration" at bounding box center [994, 104] width 47 height 14
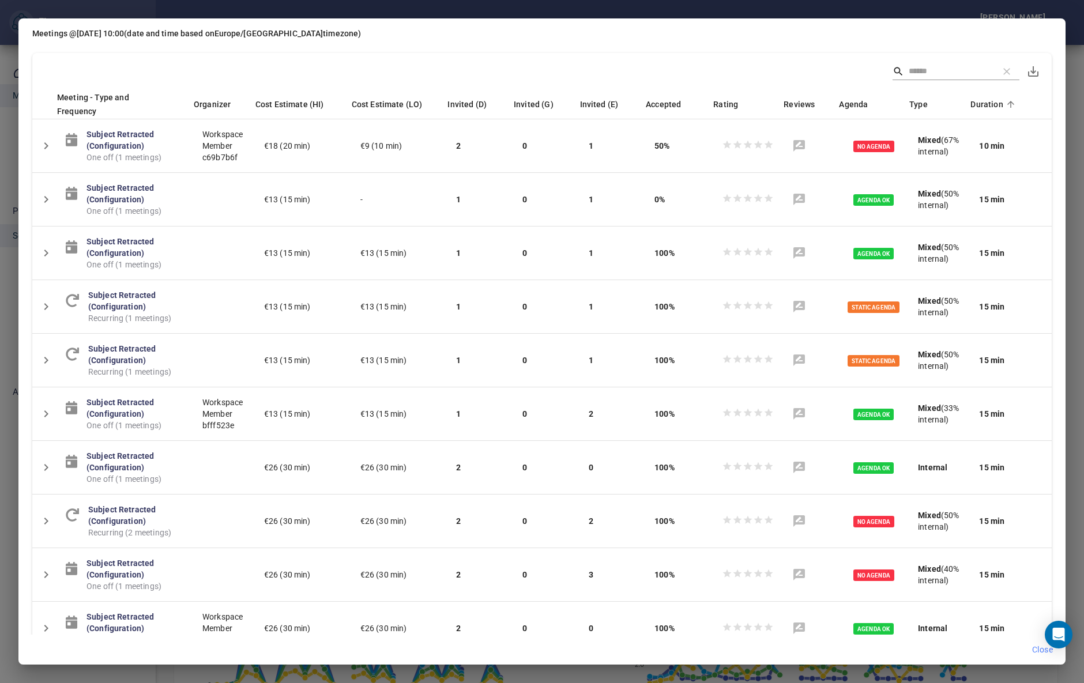
click at [975, 97] on span "Duration" at bounding box center [994, 104] width 47 height 14
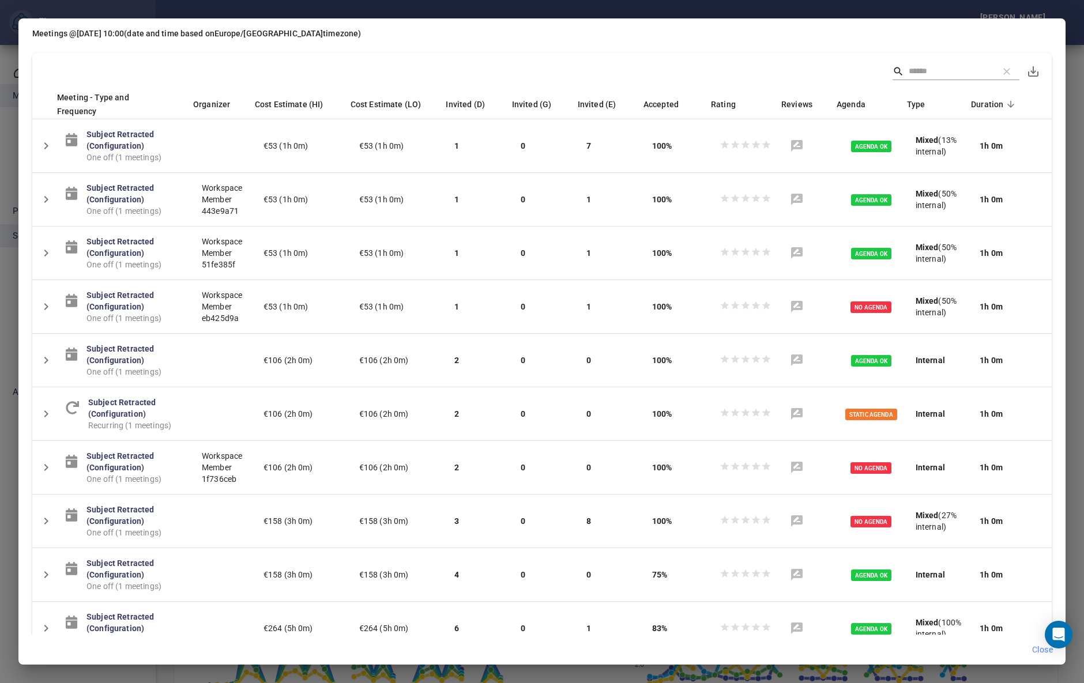
click at [1036, 652] on span "Close" at bounding box center [1042, 650] width 21 height 14
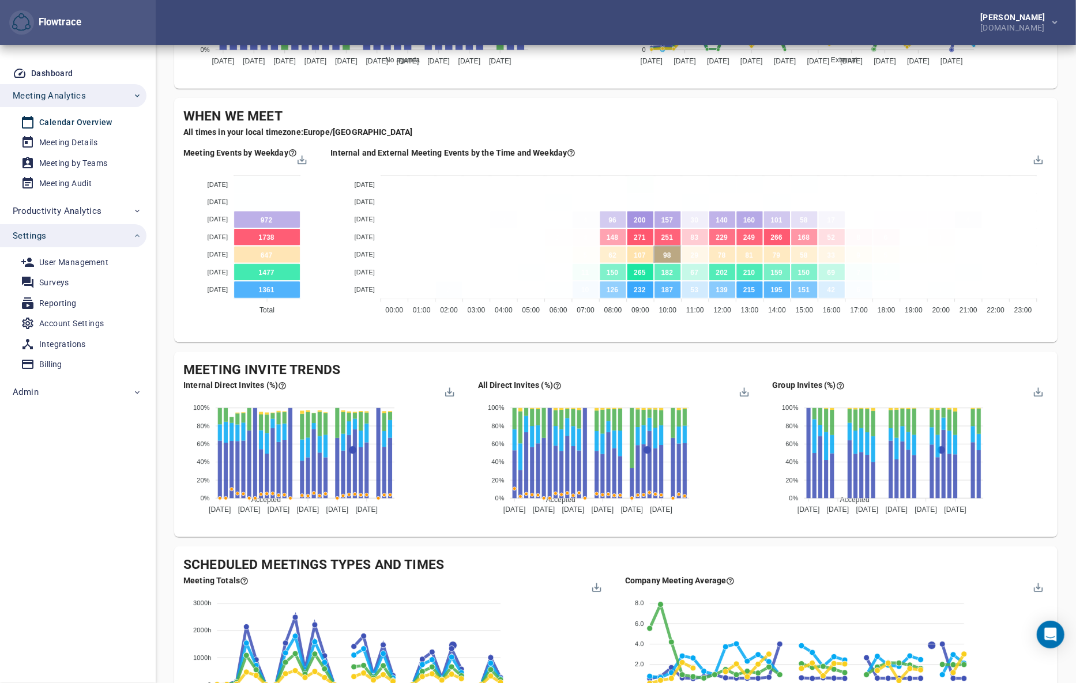
click at [612, 542] on div "Company's Meeting Overview Follow the attendance and time trends across the bus…" at bounding box center [616, 156] width 884 height 1445
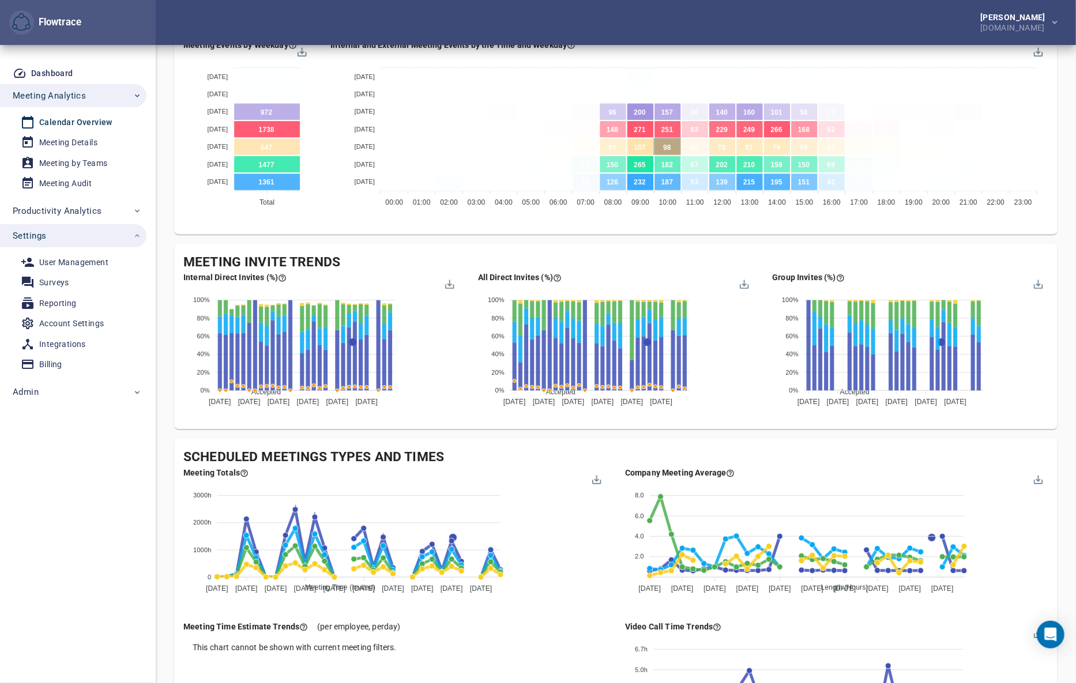
scroll to position [744, 0]
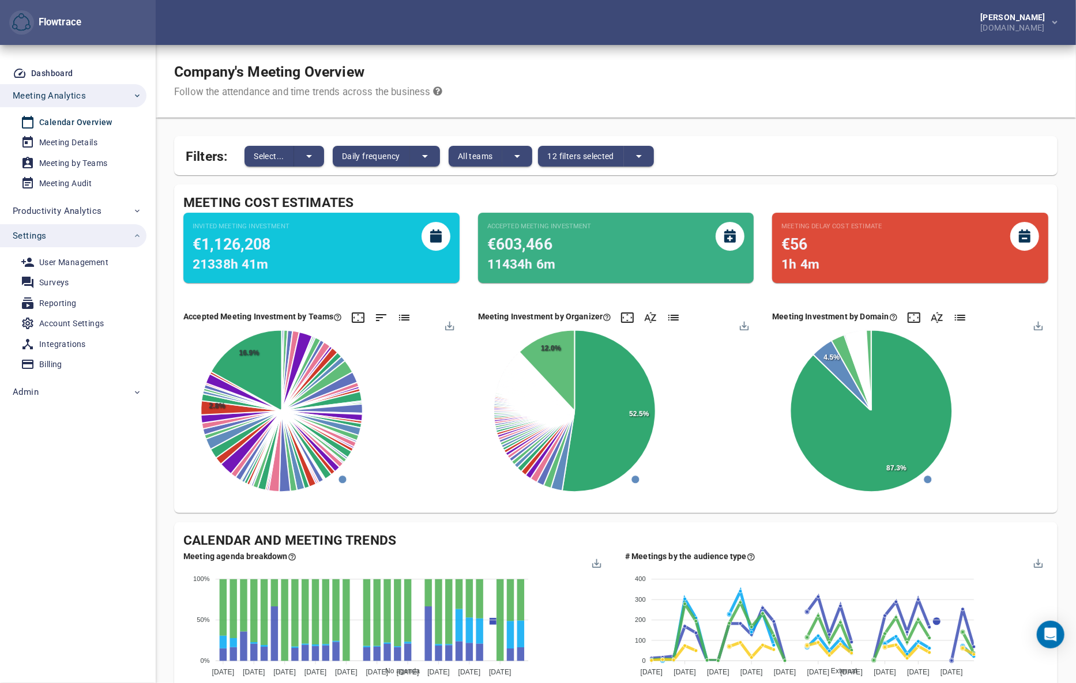
scroll to position [771, 0]
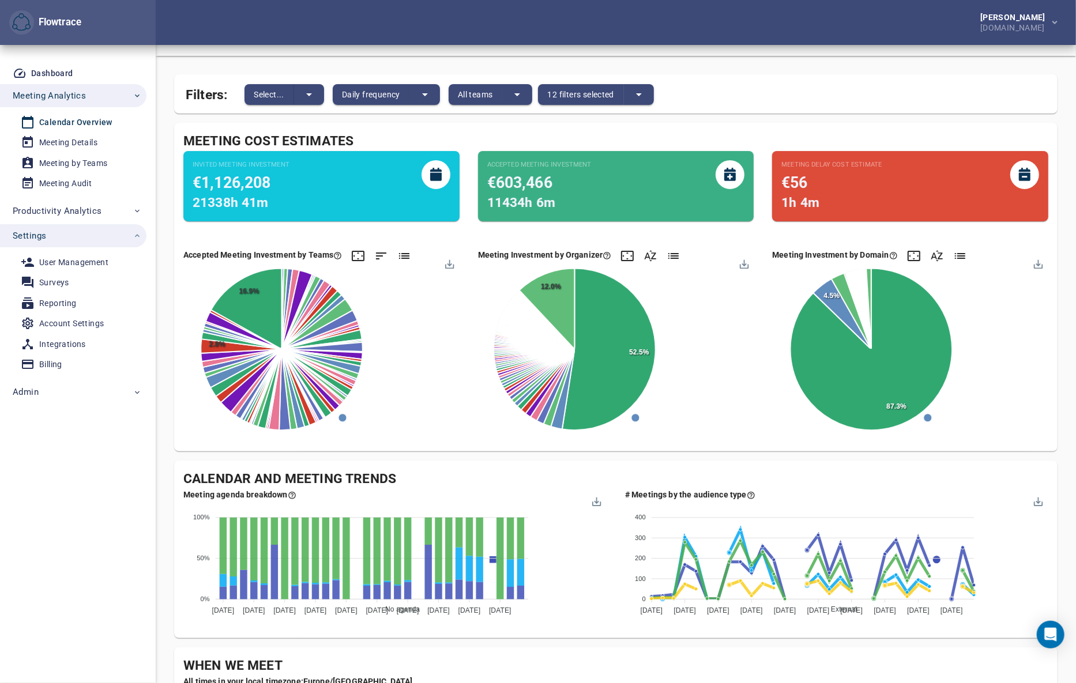
scroll to position [0, 0]
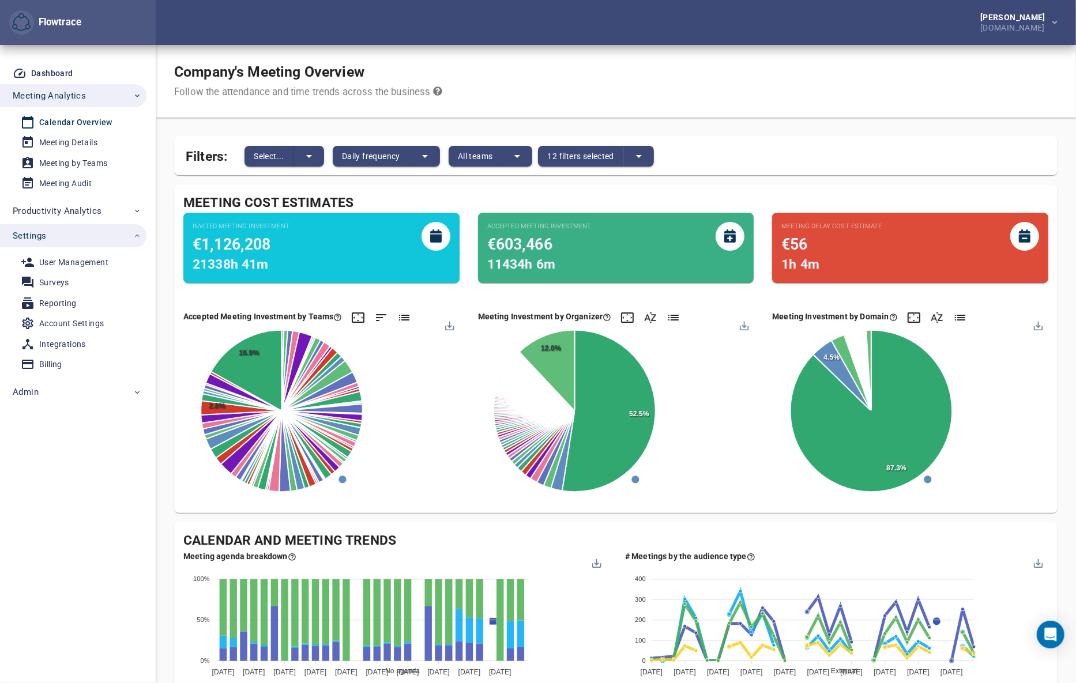
click at [897, 77] on div "Company's Meeting Overview Follow the attendance and time trends across the bus…" at bounding box center [616, 81] width 920 height 73
click at [950, 94] on div "Company's Meeting Overview Follow the attendance and time trends across the bus…" at bounding box center [616, 81] width 920 height 73
click at [937, 55] on div "Company's Meeting Overview Follow the attendance and time trends across the bus…" at bounding box center [616, 81] width 920 height 73
drag, startPoint x: 637, startPoint y: 44, endPoint x: 595, endPoint y: 42, distance: 41.6
click at [638, 43] on div "[PERSON_NAME] [DOMAIN_NAME]" at bounding box center [616, 22] width 920 height 45
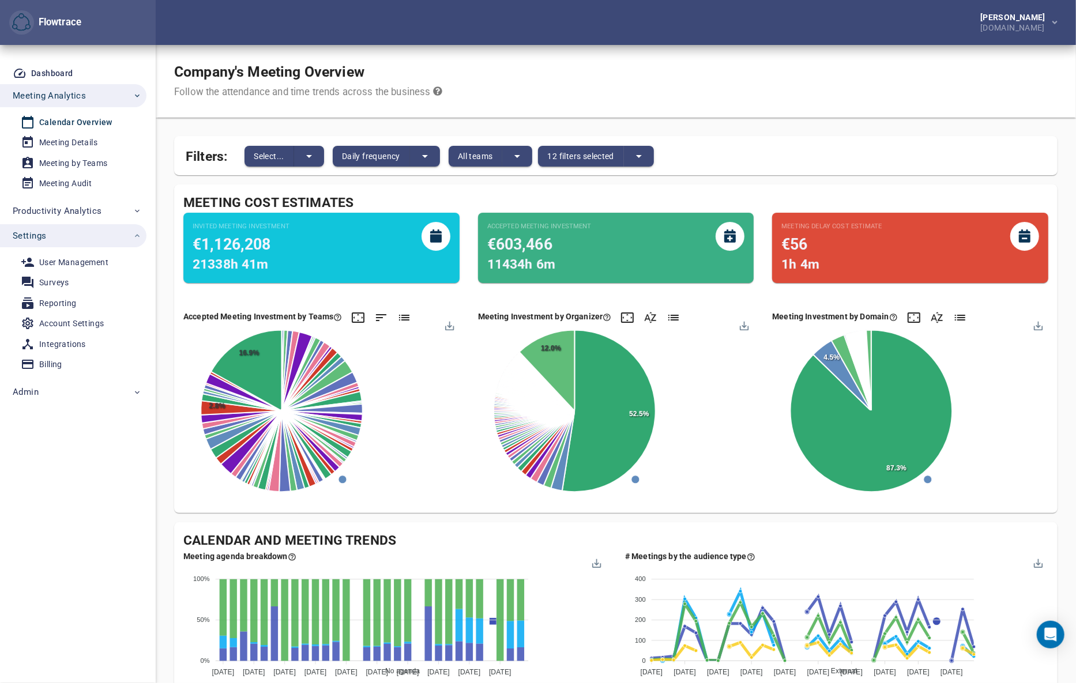
click at [925, 80] on div "Company's Meeting Overview Follow the attendance and time trends across the bus…" at bounding box center [616, 81] width 920 height 73
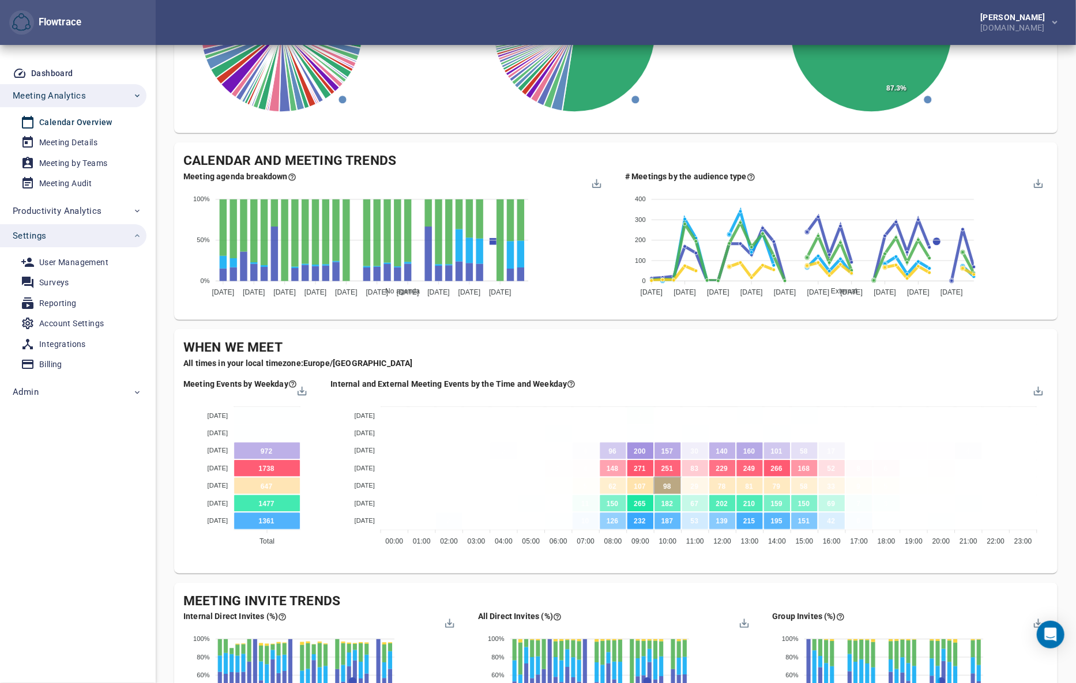
scroll to position [489, 0]
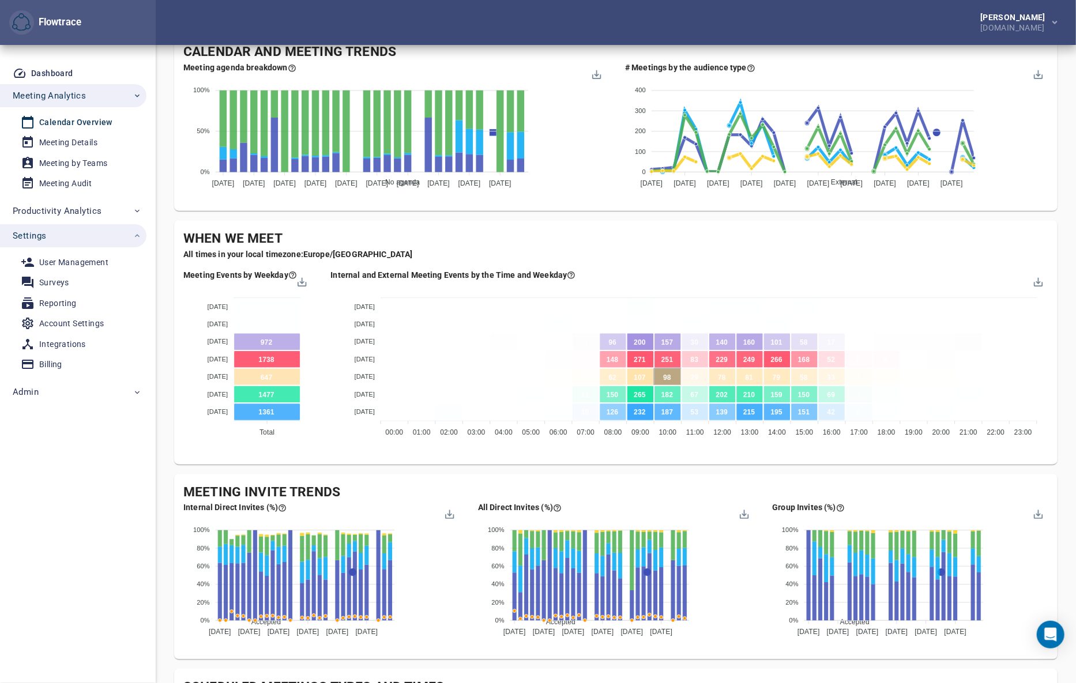
click at [1071, 219] on div "Company's Meeting Overview Follow the attendance and time trends across the bus…" at bounding box center [616, 287] width 920 height 1463
click at [1067, 208] on div "Company's Meeting Overview Follow the attendance and time trends across the bus…" at bounding box center [616, 287] width 920 height 1463
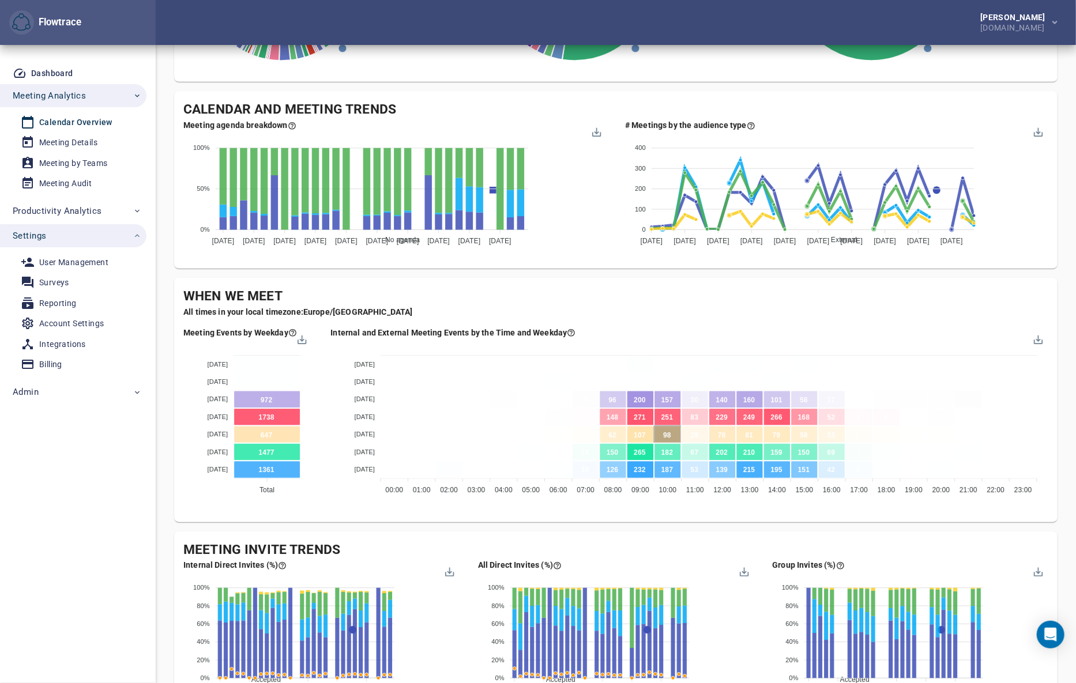
scroll to position [0, 0]
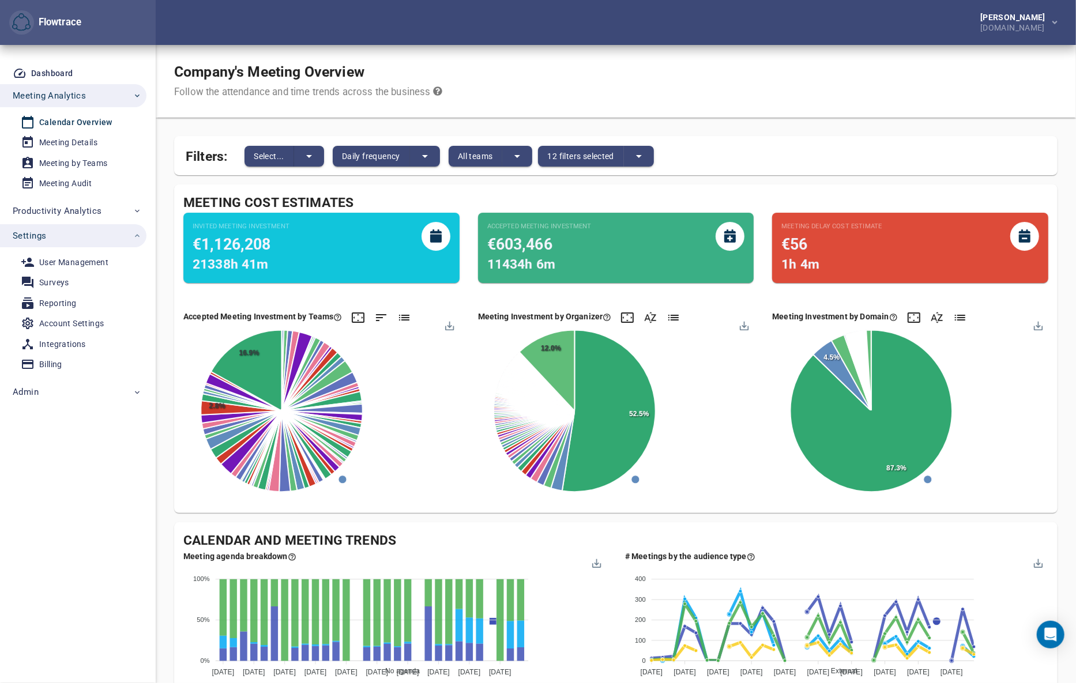
click at [917, 85] on div "Company's Meeting Overview Follow the attendance and time trends across the bus…" at bounding box center [616, 81] width 920 height 73
click at [922, 110] on div "Company's Meeting Overview Follow the attendance and time trends across the bus…" at bounding box center [616, 81] width 920 height 73
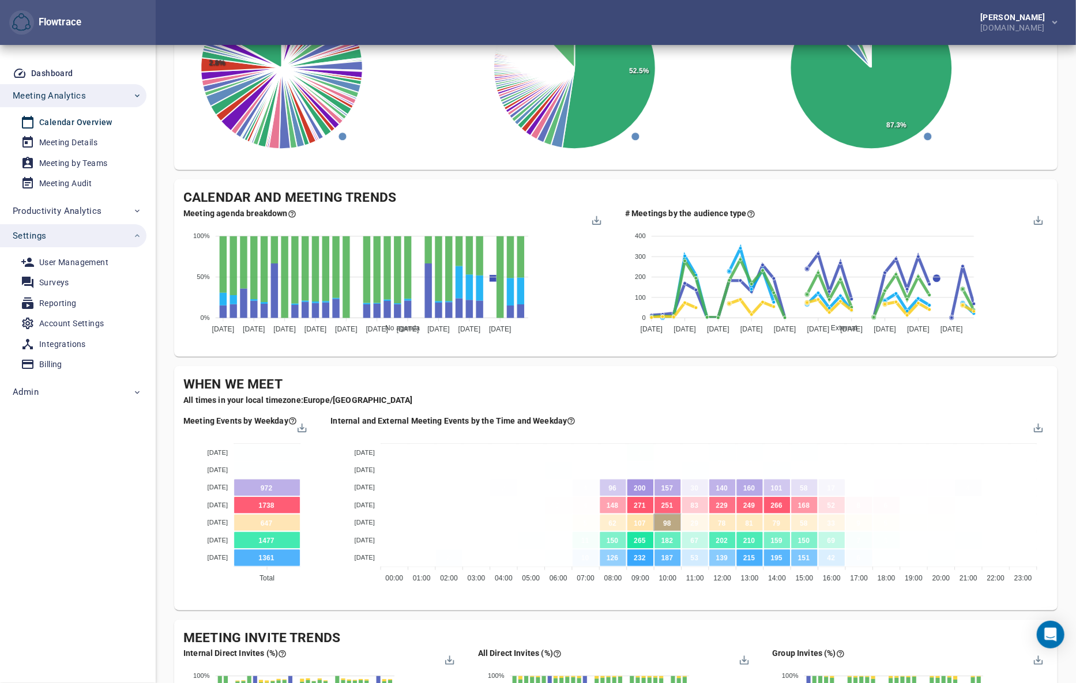
scroll to position [367, 0]
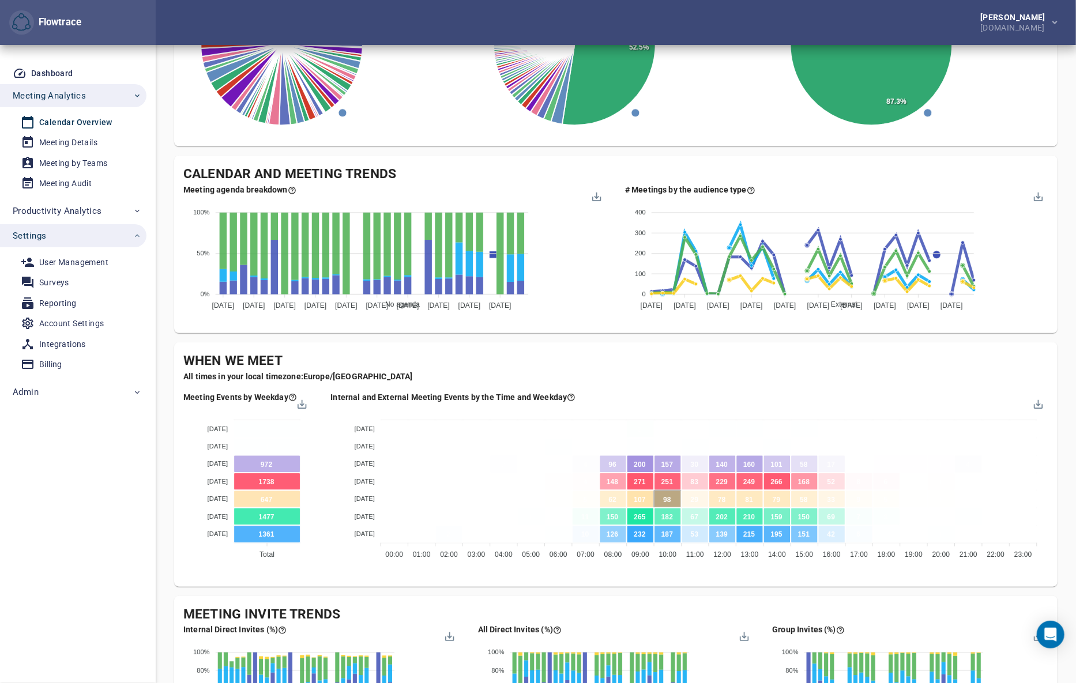
click at [1063, 340] on div "Company's Meeting Overview Follow the attendance and time trends across the bus…" at bounding box center [616, 409] width 920 height 1463
click at [1058, 345] on div "Company's Meeting Overview Follow the attendance and time trends across the bus…" at bounding box center [616, 409] width 920 height 1463
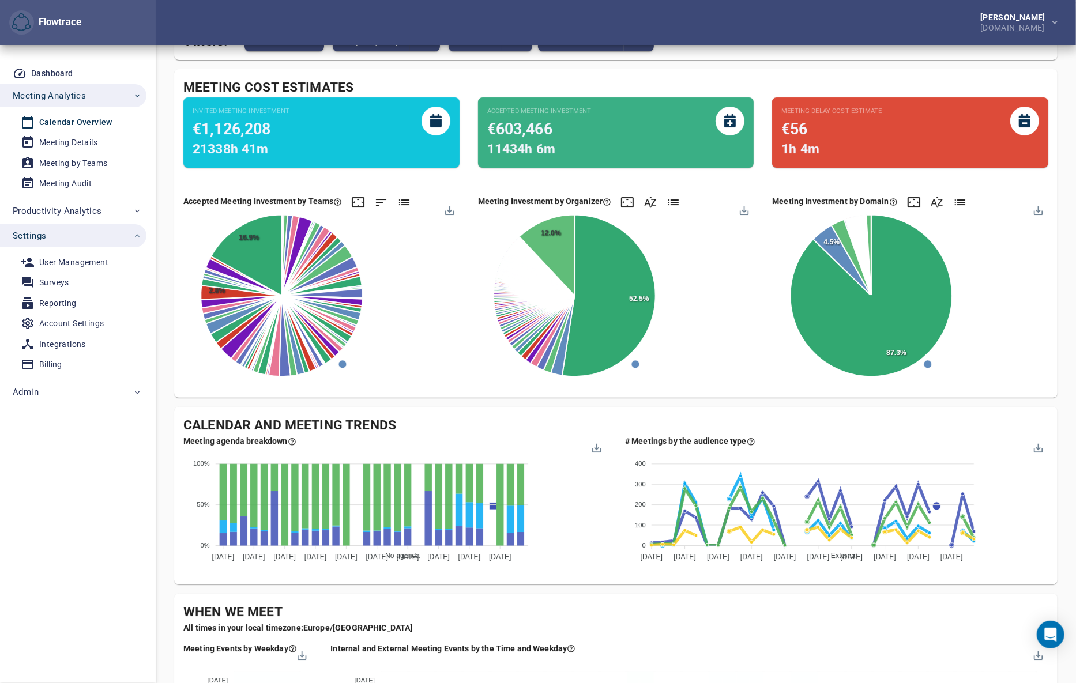
scroll to position [0, 0]
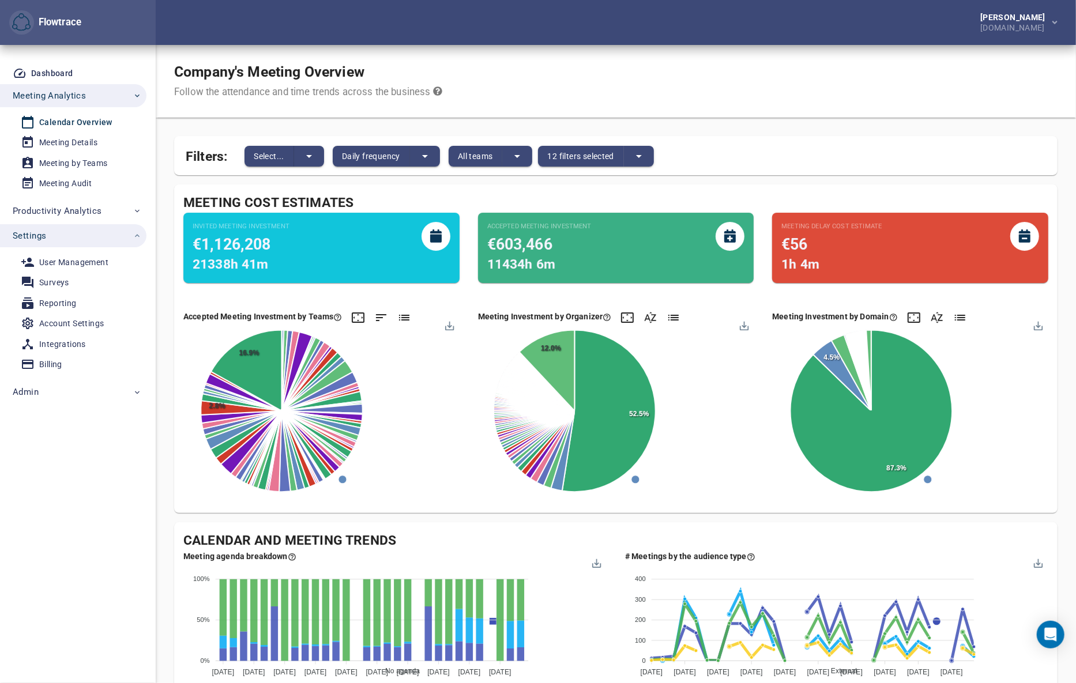
click at [947, 96] on div "Company's Meeting Overview Follow the attendance and time trends across the bus…" at bounding box center [616, 81] width 920 height 73
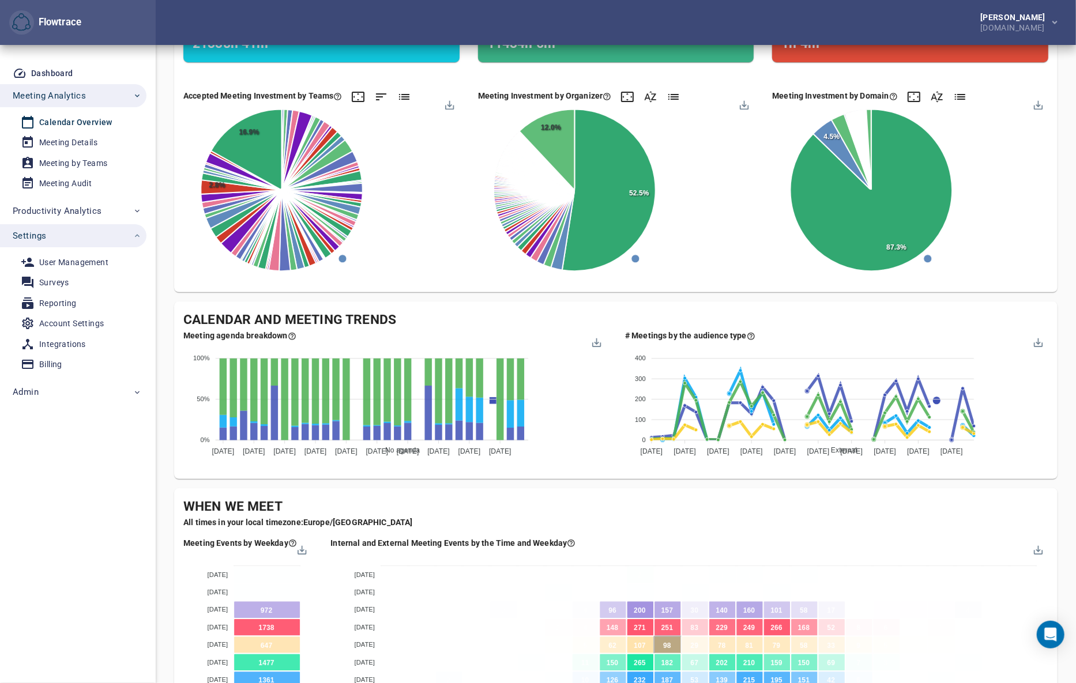
scroll to position [245, 0]
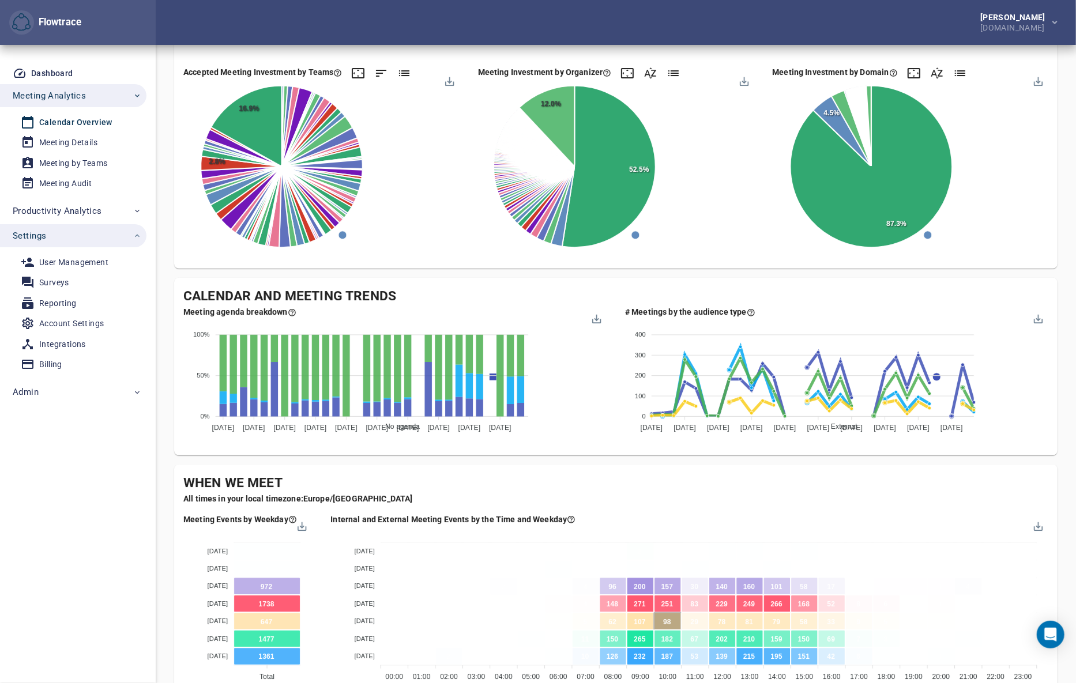
click at [960, 461] on div "Company's Meeting Overview Follow the attendance and time trends across the bus…" at bounding box center [616, 522] width 884 height 1445
click at [967, 459] on div "Company's Meeting Overview Follow the attendance and time trends across the bus…" at bounding box center [616, 522] width 884 height 1445
click at [1067, 463] on div "Company's Meeting Overview Follow the attendance and time trends across the bus…" at bounding box center [616, 531] width 920 height 1463
click at [1064, 454] on div "Company's Meeting Overview Follow the attendance and time trends across the bus…" at bounding box center [616, 531] width 920 height 1463
click at [516, 461] on div "Company's Meeting Overview Follow the attendance and time trends across the bus…" at bounding box center [616, 522] width 884 height 1445
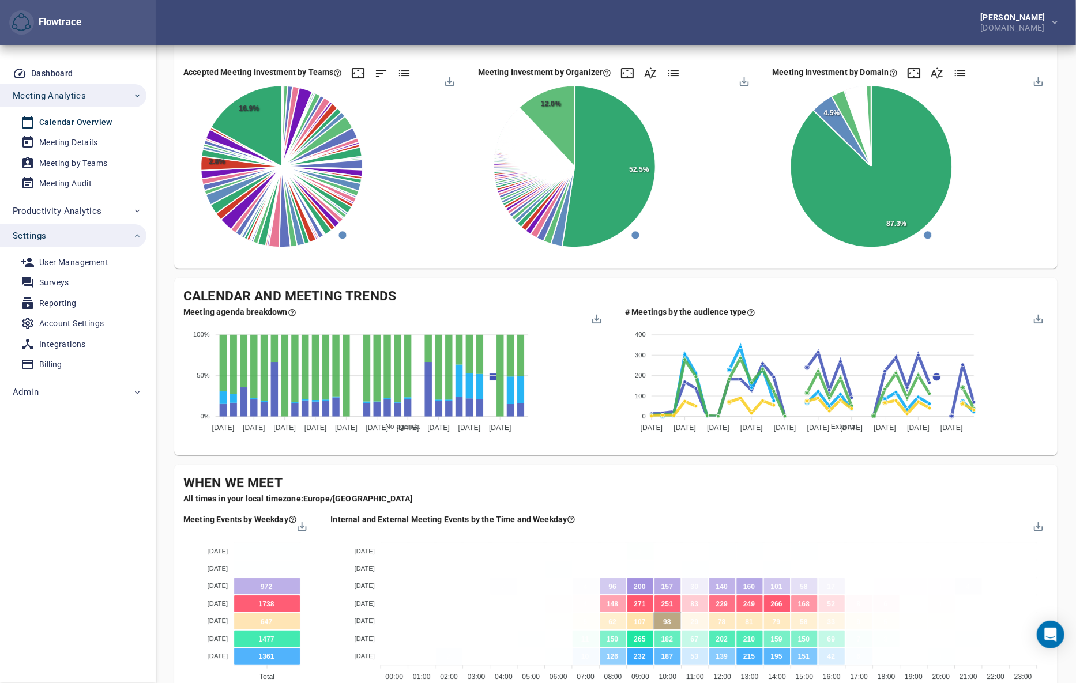
click at [1071, 314] on div "Company's Meeting Overview Follow the attendance and time trends across the bus…" at bounding box center [616, 531] width 920 height 1463
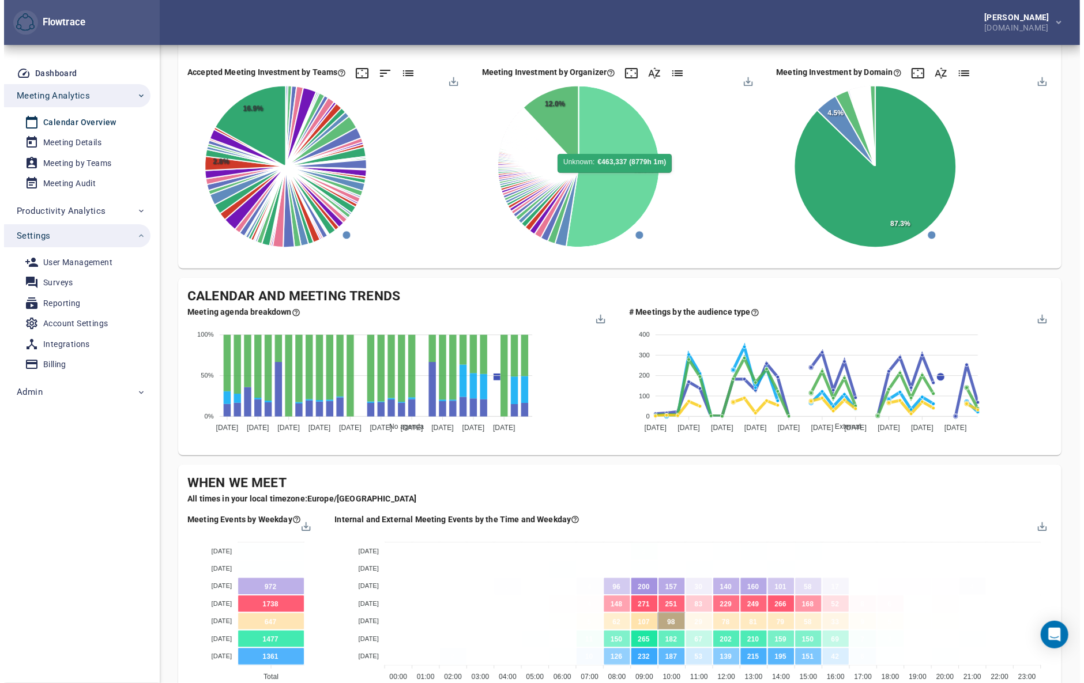
scroll to position [0, 0]
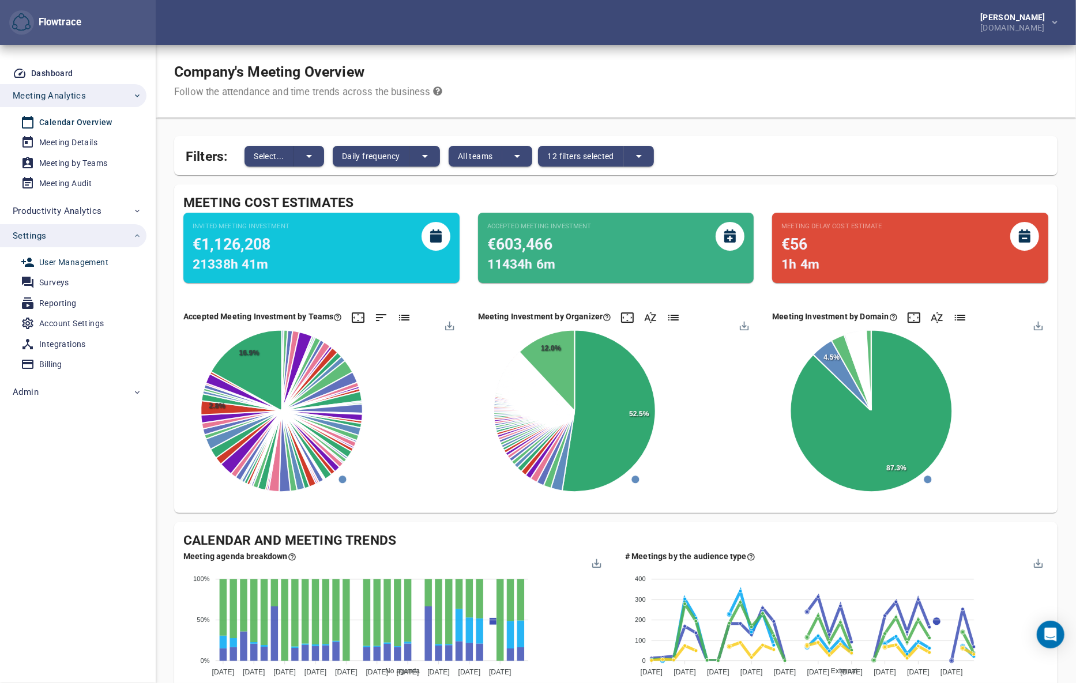
click at [54, 264] on div "User Management" at bounding box center [73, 262] width 69 height 14
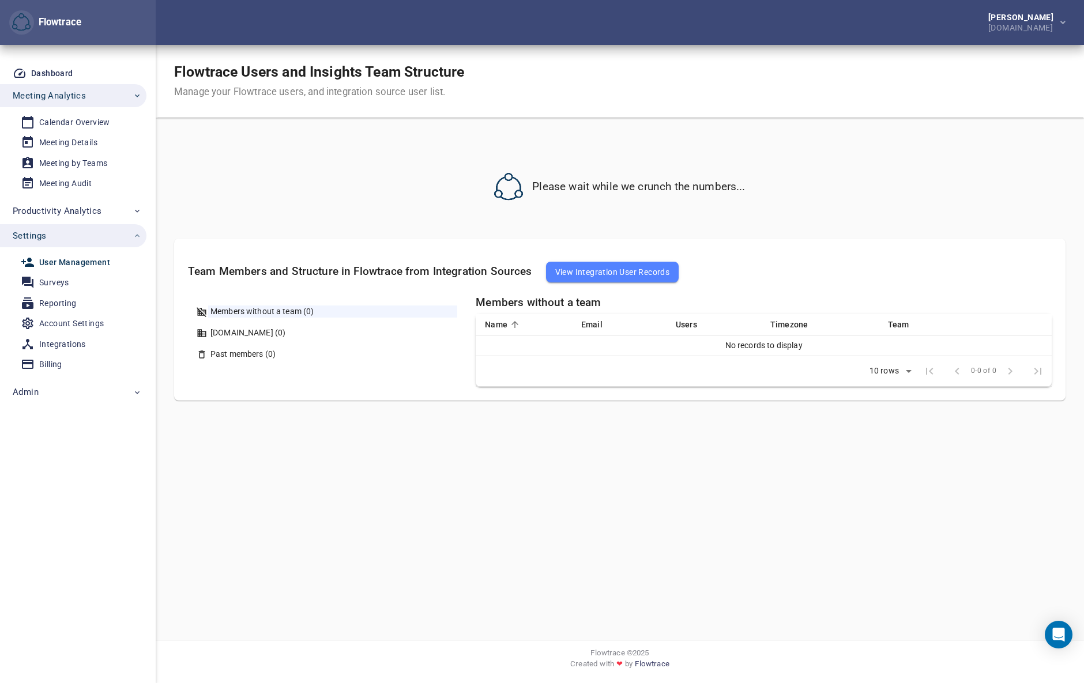
click at [998, 454] on div "Flowtrace Users and Insights Team Structure Manage your Flowtrace users, and in…" at bounding box center [620, 347] width 892 height 569
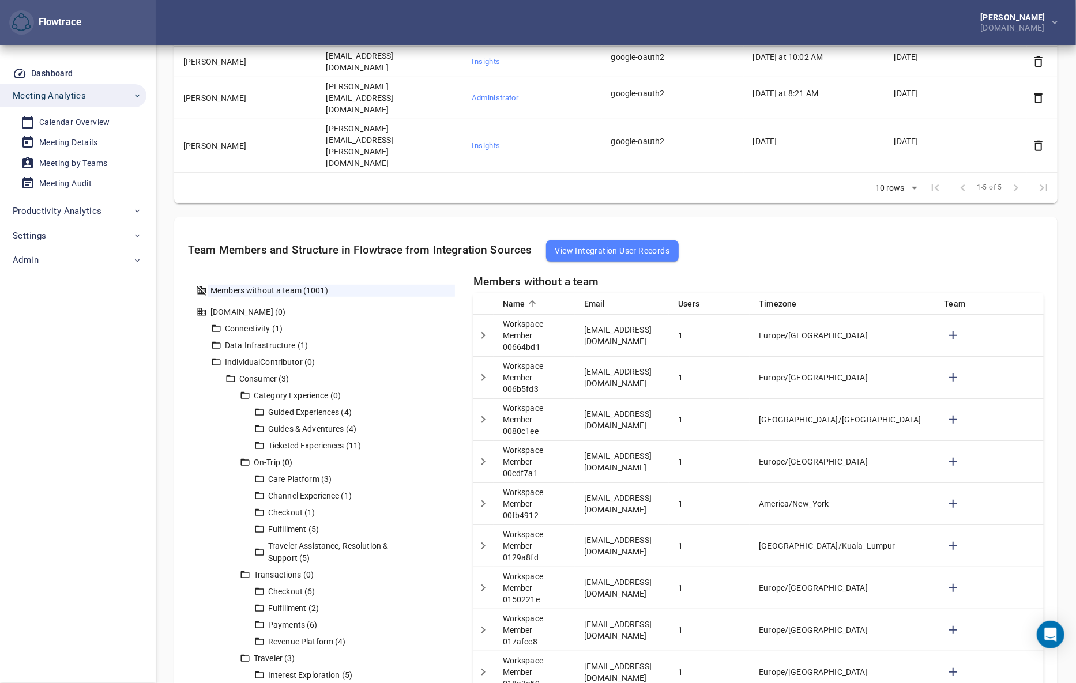
scroll to position [245, 0]
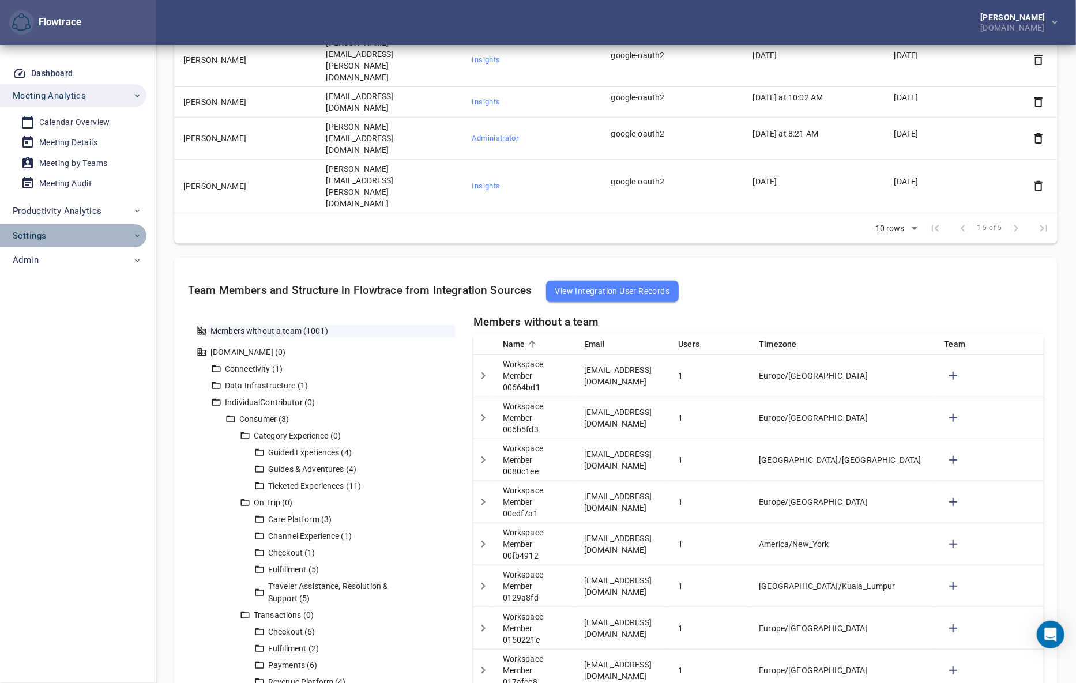
click at [79, 233] on span "Settings" at bounding box center [77, 235] width 129 height 15
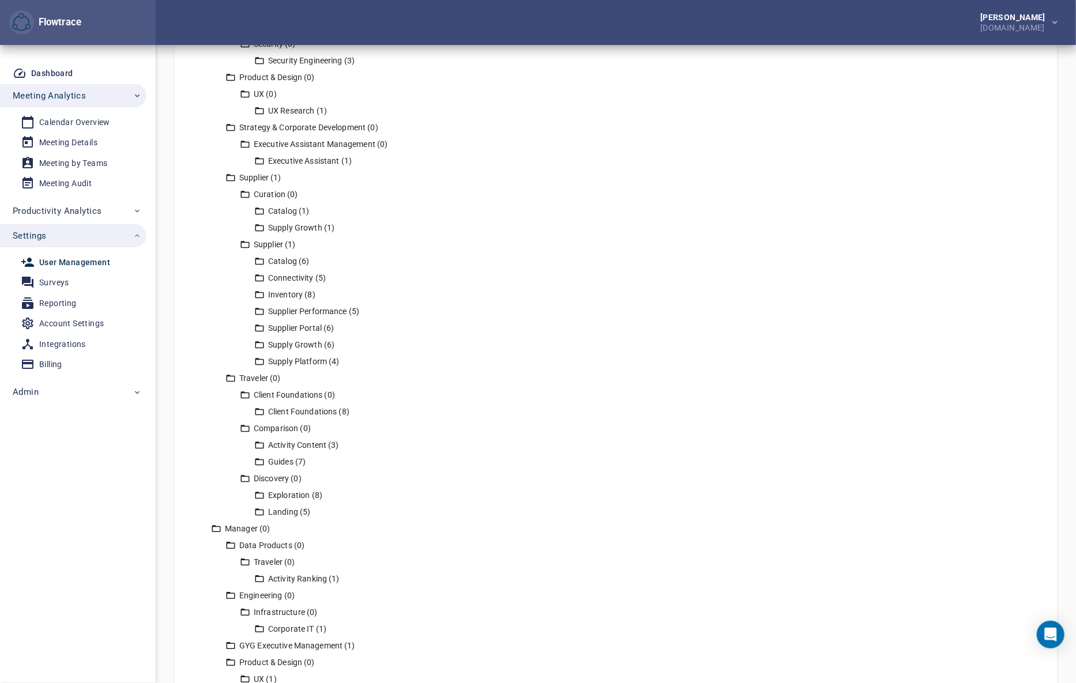
scroll to position [2136, 0]
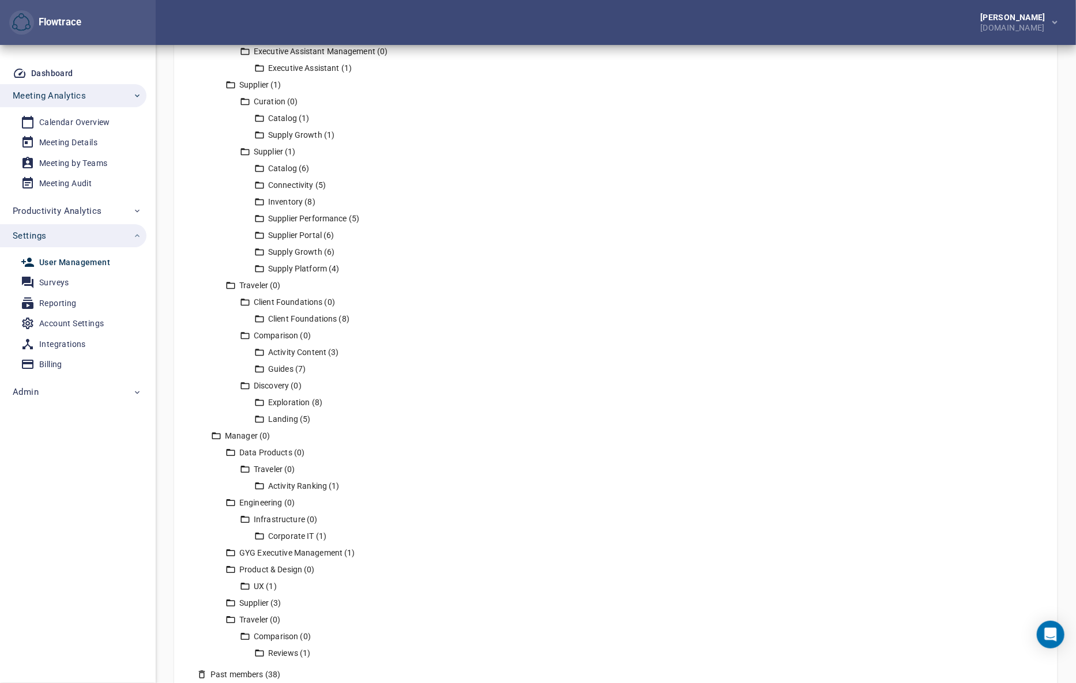
drag, startPoint x: 994, startPoint y: 587, endPoint x: 735, endPoint y: 560, distance: 260.9
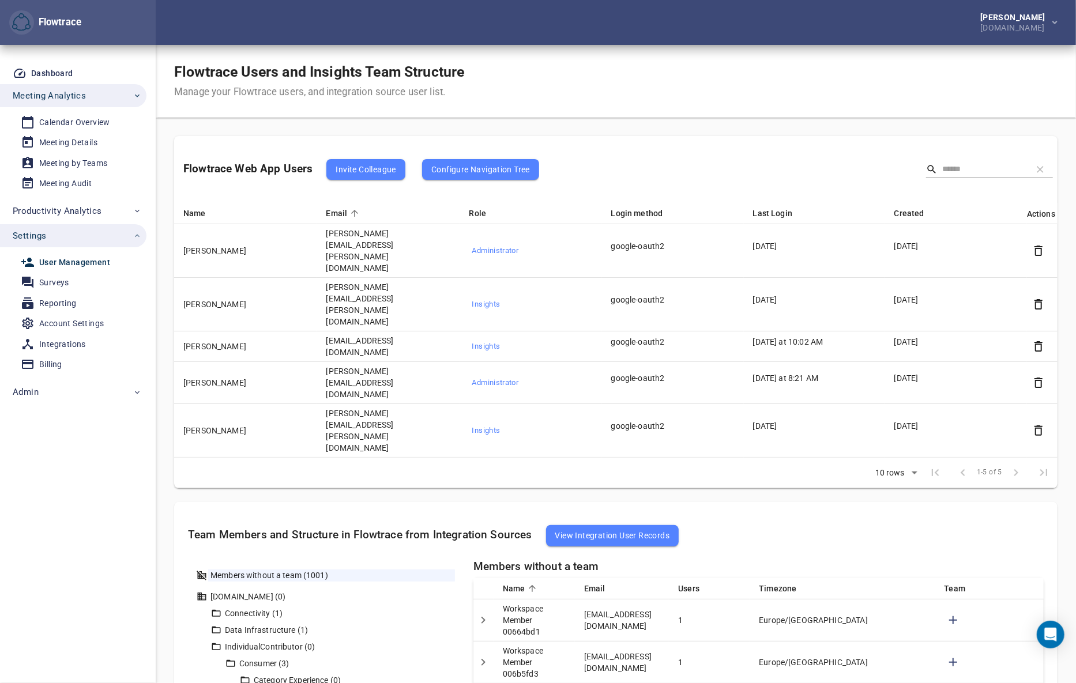
scroll to position [245, 0]
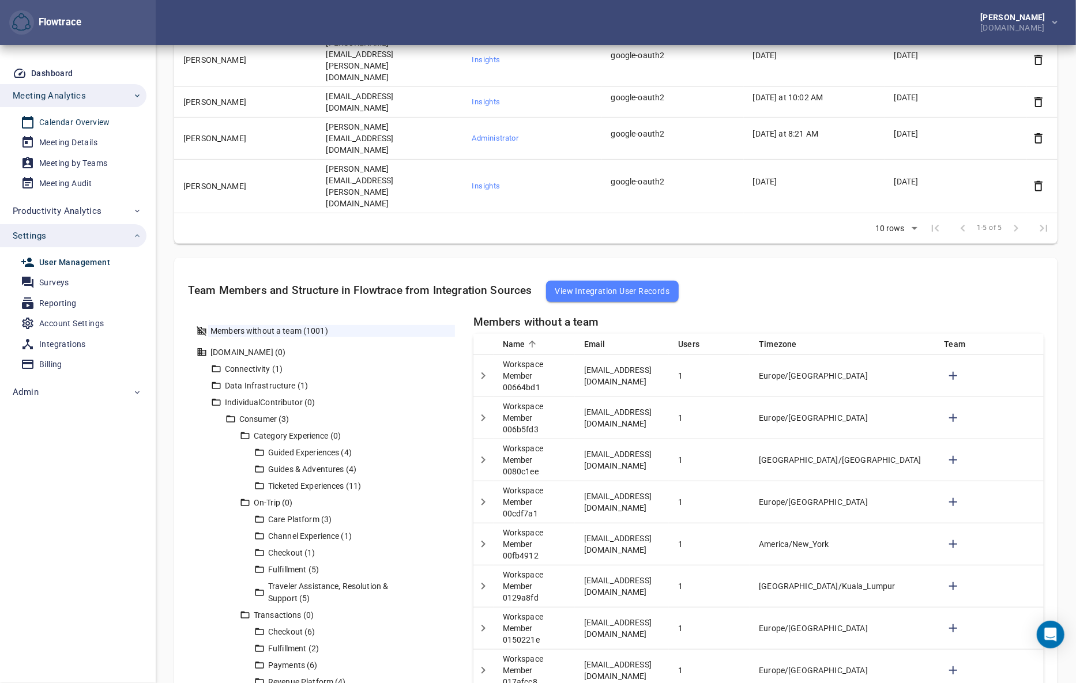
click at [75, 122] on div "Calendar Overview" at bounding box center [74, 122] width 71 height 14
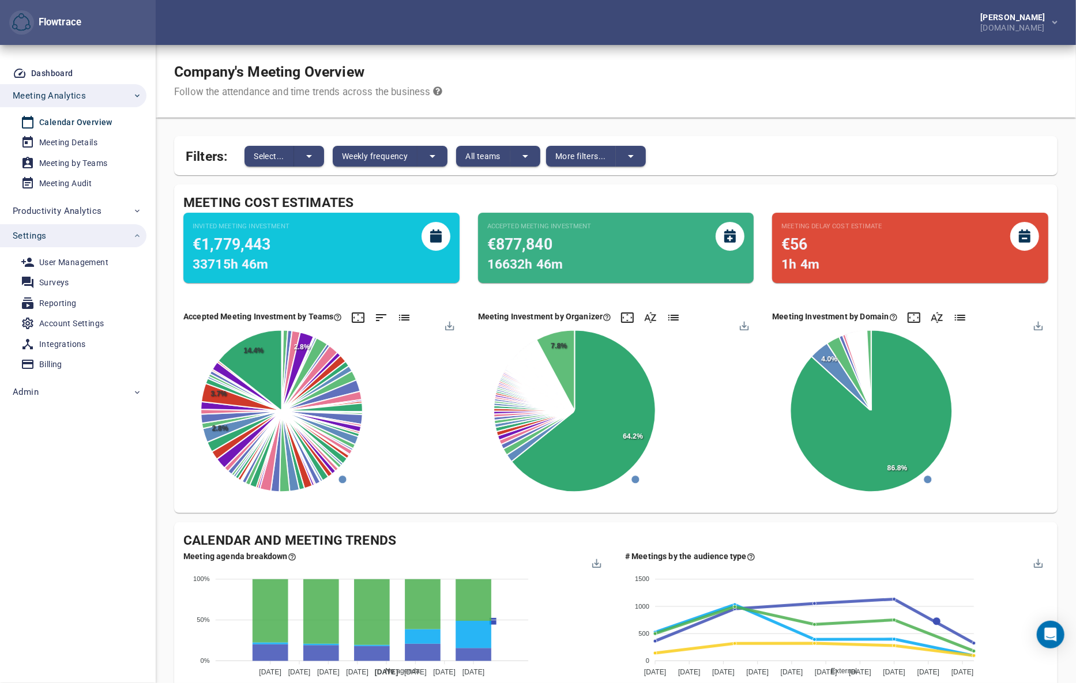
click at [925, 81] on div "Company's Meeting Overview Follow the attendance and time trends across the bus…" at bounding box center [616, 81] width 920 height 73
click at [74, 324] on div "Account Settings" at bounding box center [71, 324] width 65 height 14
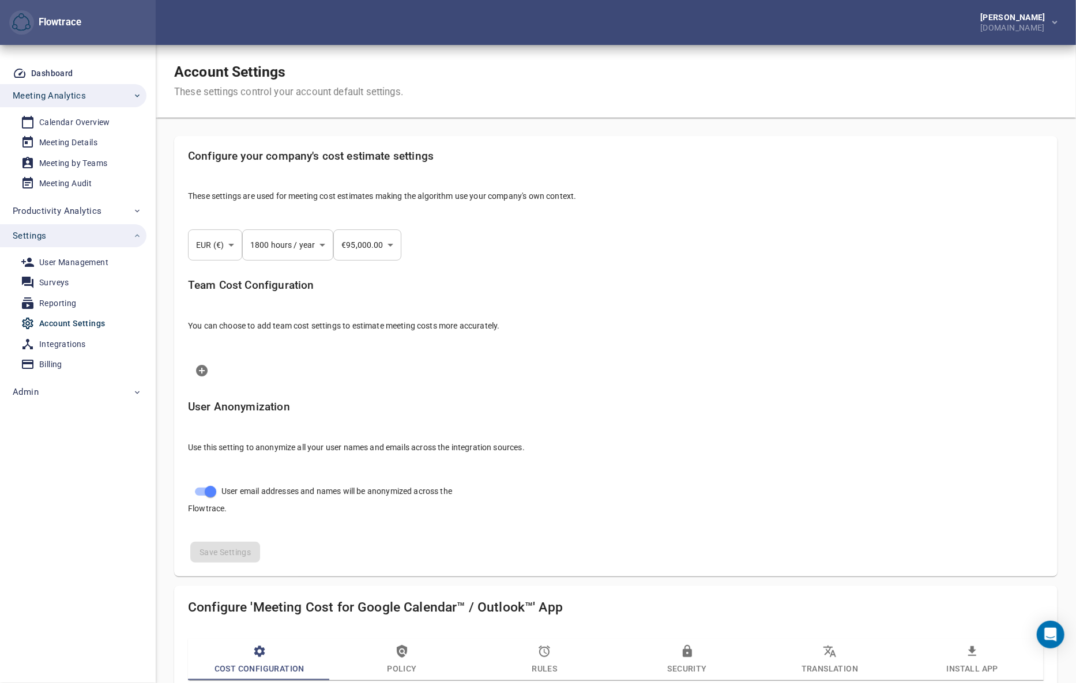
select select "***"
click at [911, 74] on div "Account Settings These settings control your account default settings." at bounding box center [616, 81] width 920 height 73
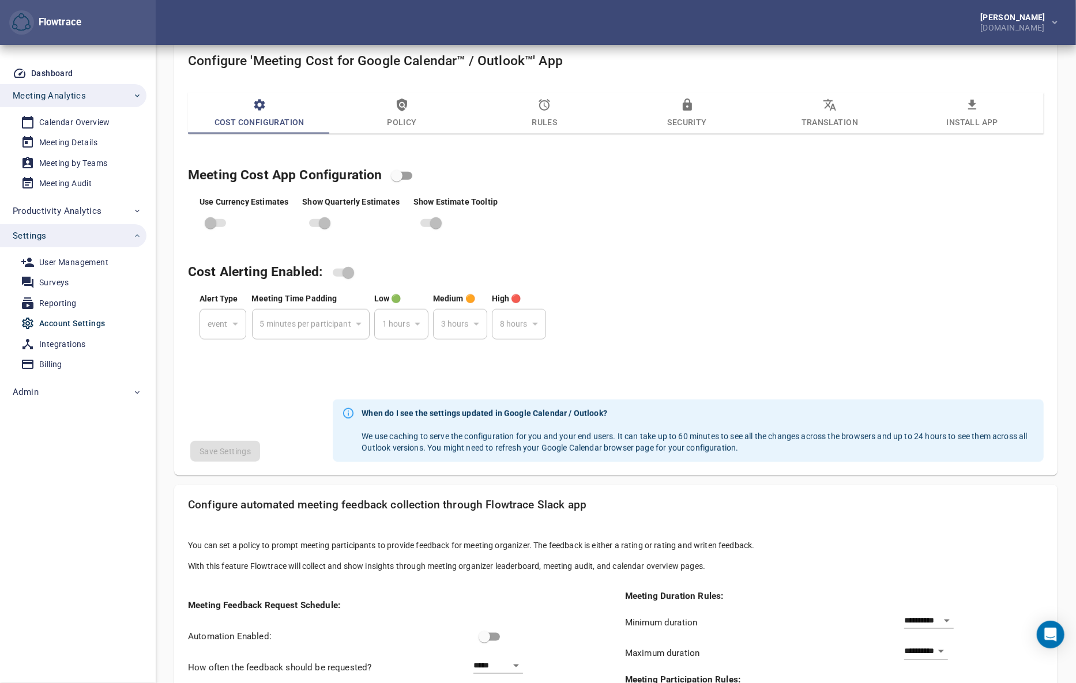
scroll to position [489, 0]
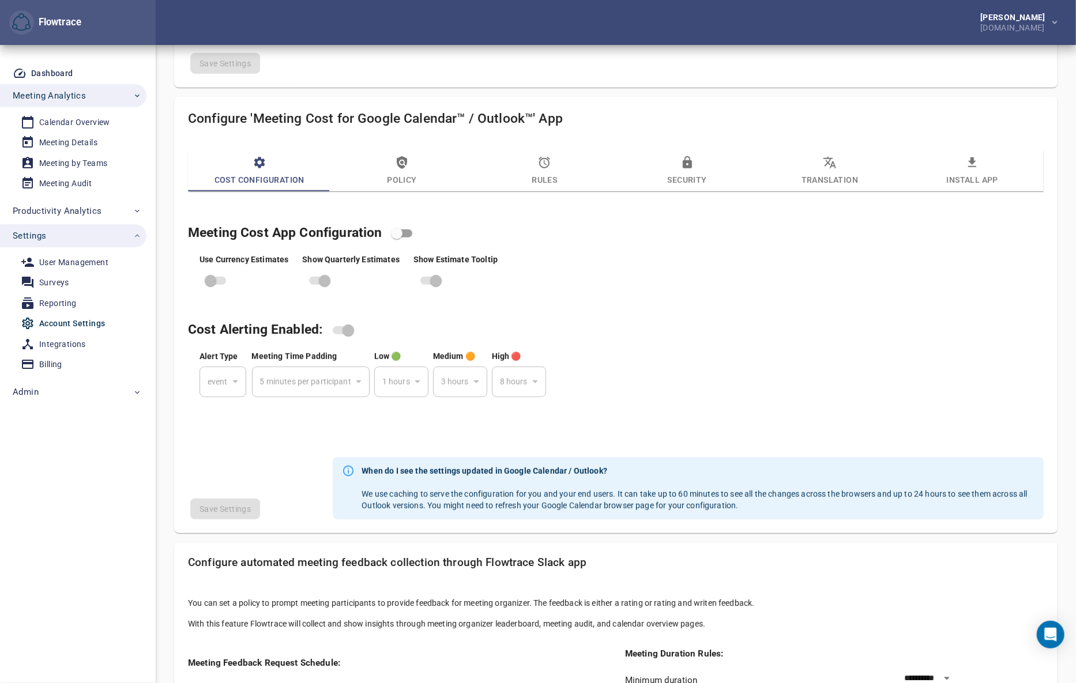
click at [1050, 314] on div "Meeting Cost App Configuration Use Currency Estimates Show Quarterly Estimates …" at bounding box center [616, 321] width 870 height 221
click at [409, 163] on span "Policy" at bounding box center [401, 171] width 129 height 31
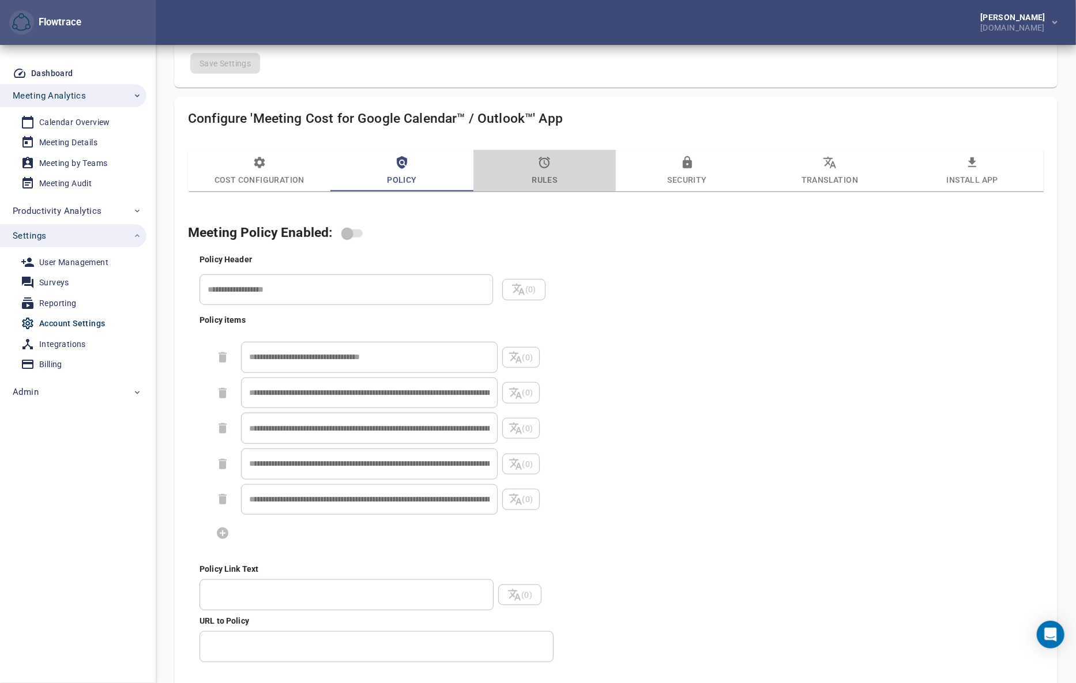
click at [547, 173] on span "Rules" at bounding box center [544, 171] width 129 height 31
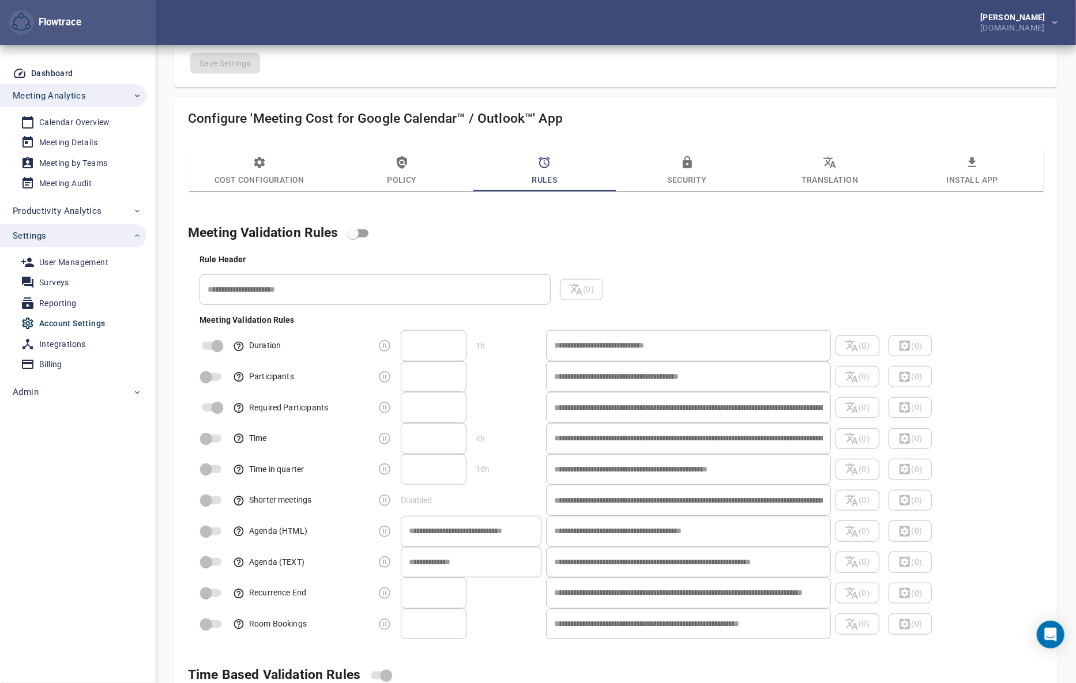
click at [1022, 270] on div "**********" at bounding box center [627, 444] width 865 height 391
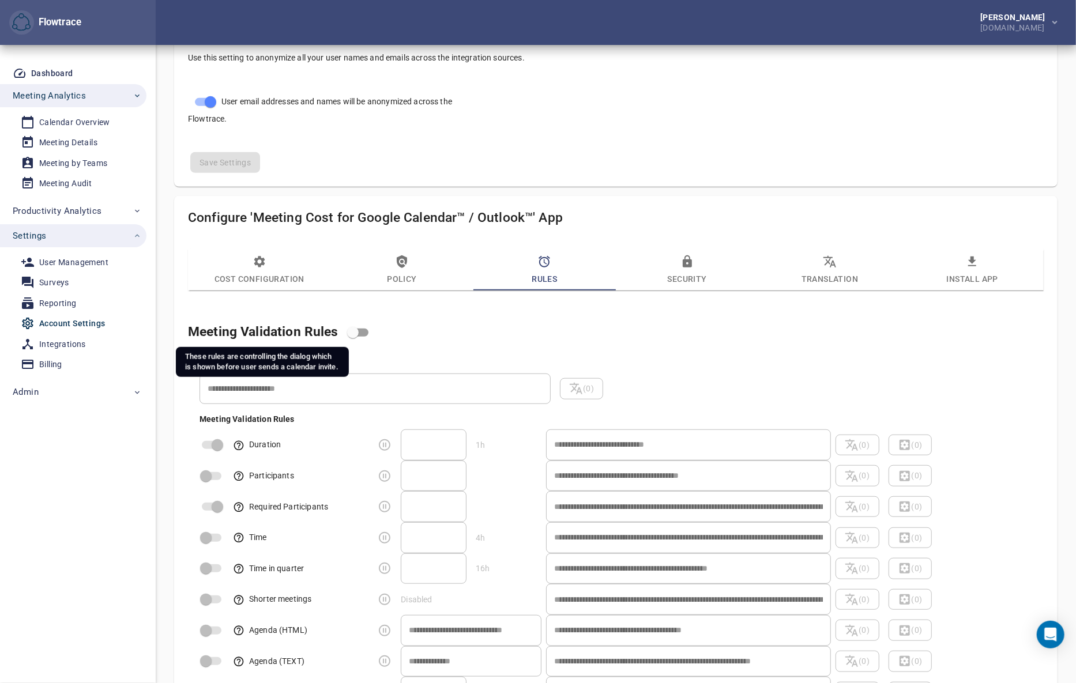
scroll to position [367, 0]
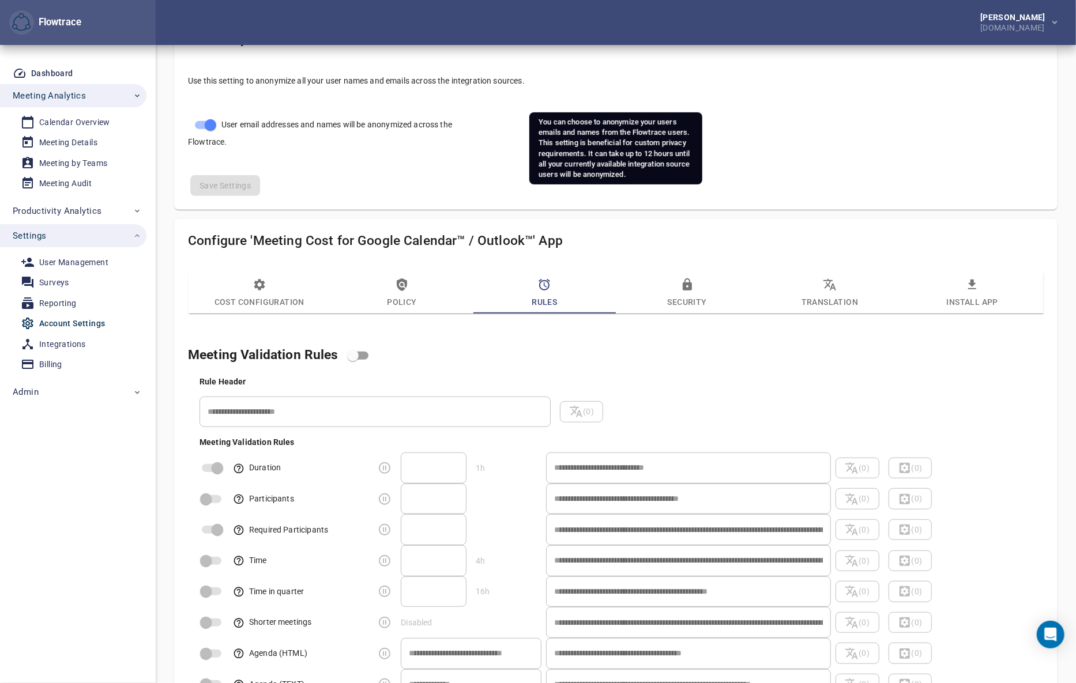
click at [1004, 95] on div "User Anonymization Use this setting to anonymize all your user names and emails…" at bounding box center [616, 65] width 874 height 80
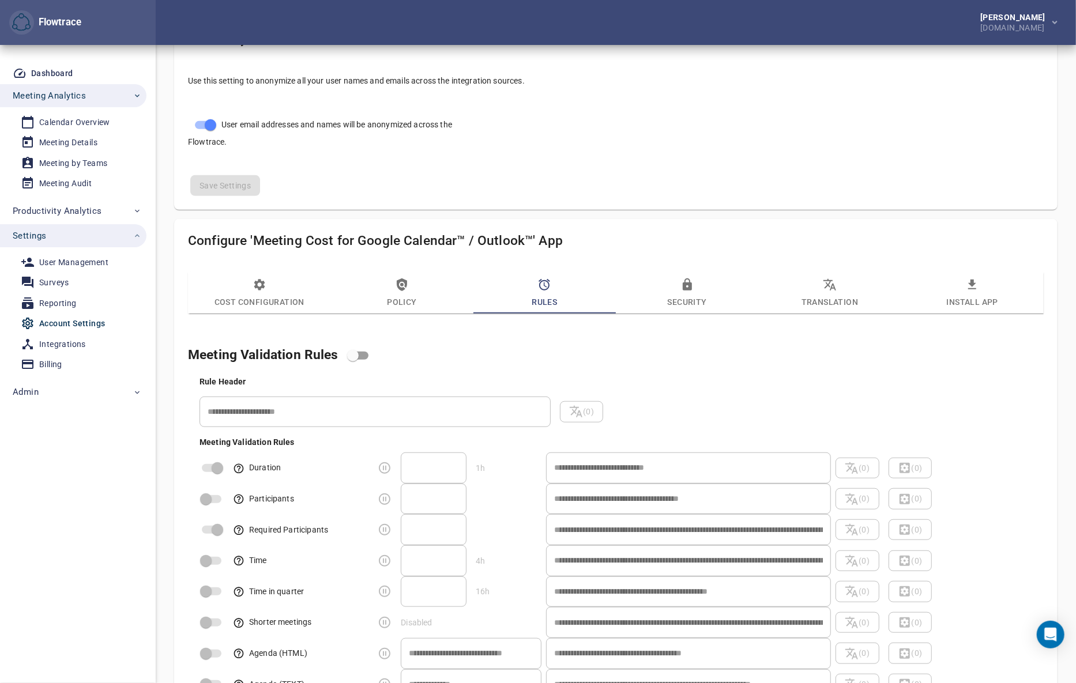
click at [913, 95] on div "User Anonymization Use this setting to anonymize all your user names and emails…" at bounding box center [616, 65] width 874 height 80
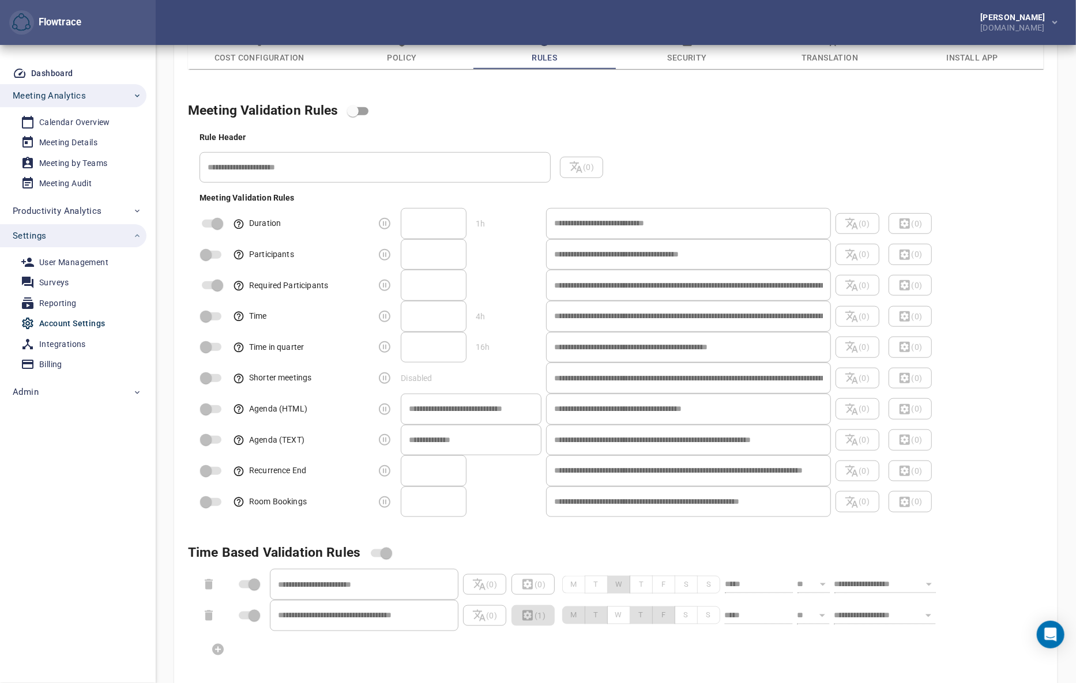
scroll to position [0, 0]
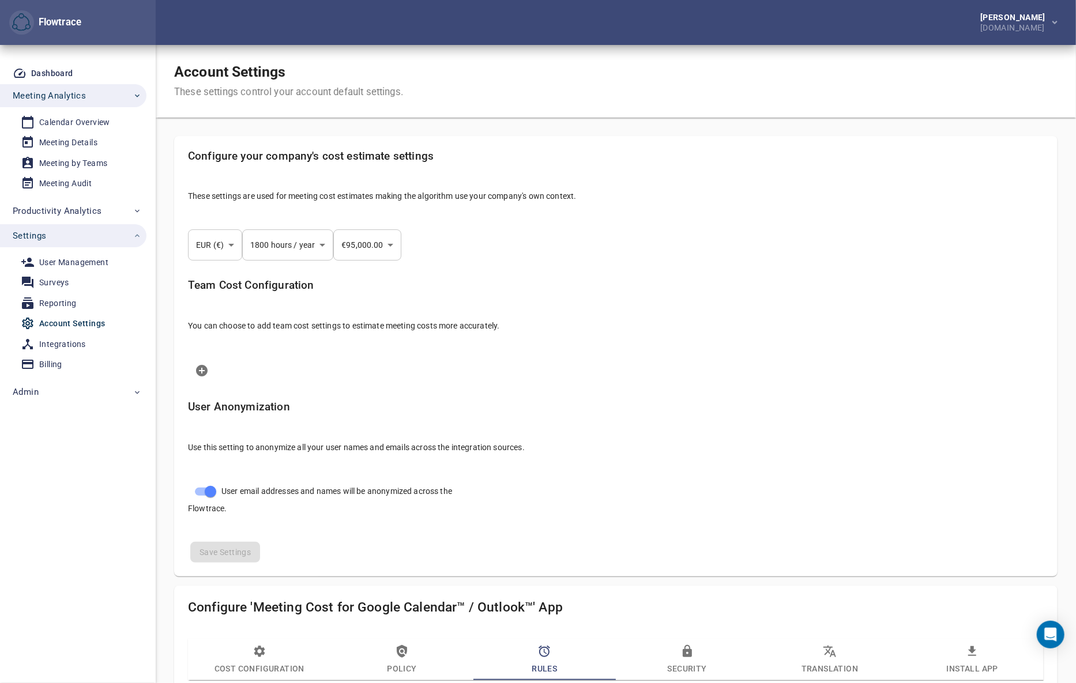
click at [634, 12] on div "[PERSON_NAME] [DOMAIN_NAME]" at bounding box center [616, 22] width 920 height 45
click at [964, 68] on div "Account Settings These settings control your account default settings." at bounding box center [616, 81] width 920 height 73
click at [81, 123] on div "Calendar Overview" at bounding box center [74, 122] width 71 height 14
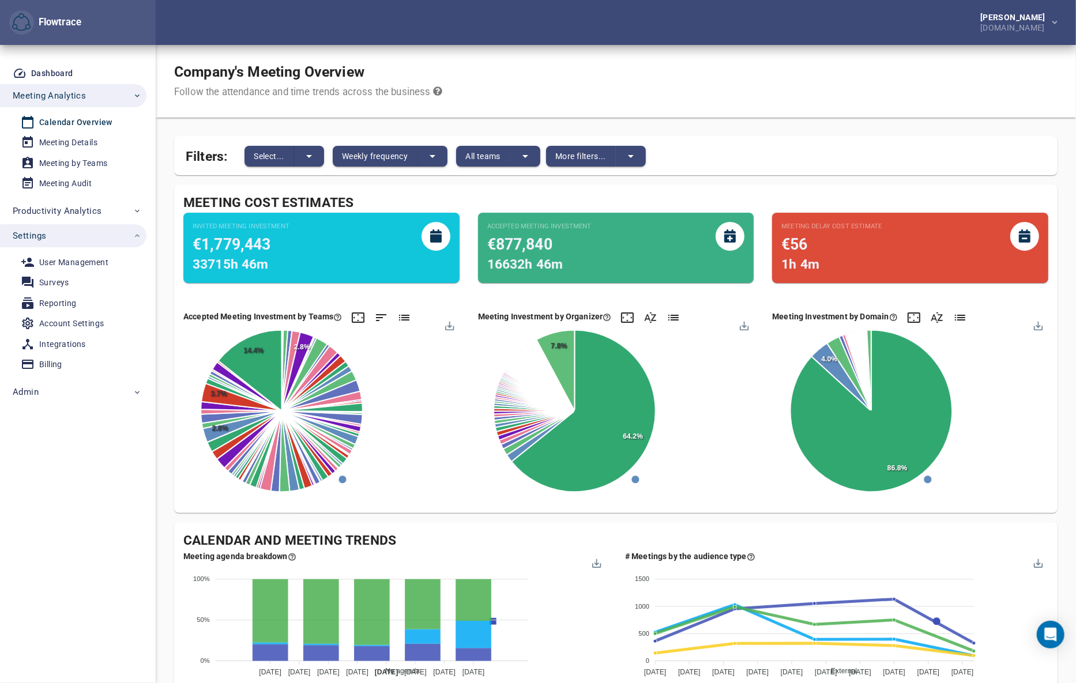
click at [904, 79] on div "Company's Meeting Overview Follow the attendance and time trends across the bus…" at bounding box center [616, 81] width 920 height 73
click at [1008, 73] on div "Company's Meeting Overview Follow the attendance and time trends across the bus…" at bounding box center [616, 81] width 920 height 73
click at [908, 64] on div "Company's Meeting Overview Follow the attendance and time trends across the bus…" at bounding box center [616, 81] width 920 height 73
